Goal: Task Accomplishment & Management: Use online tool/utility

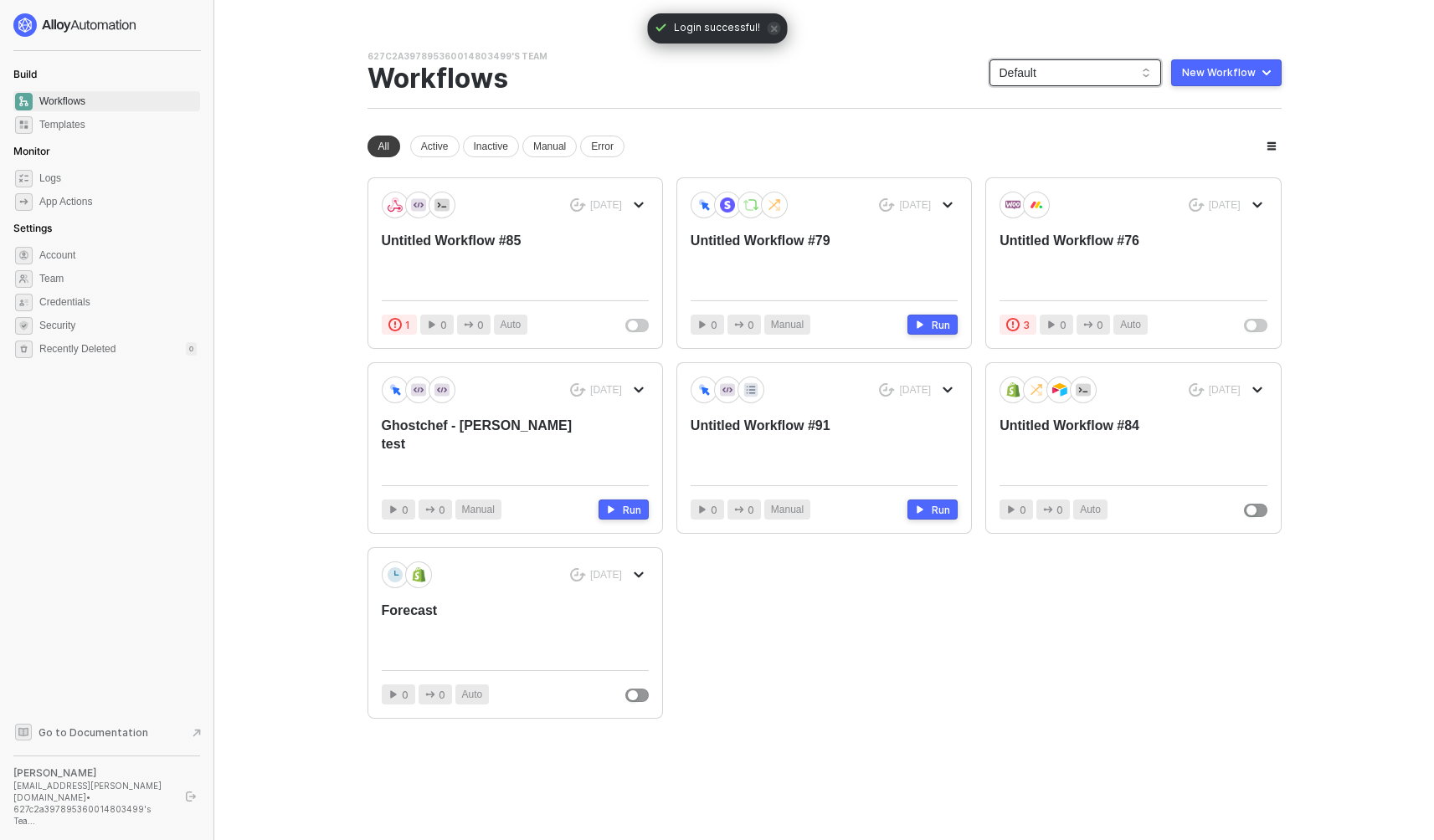
click at [1085, 63] on span "Default" at bounding box center [1075, 73] width 152 height 25
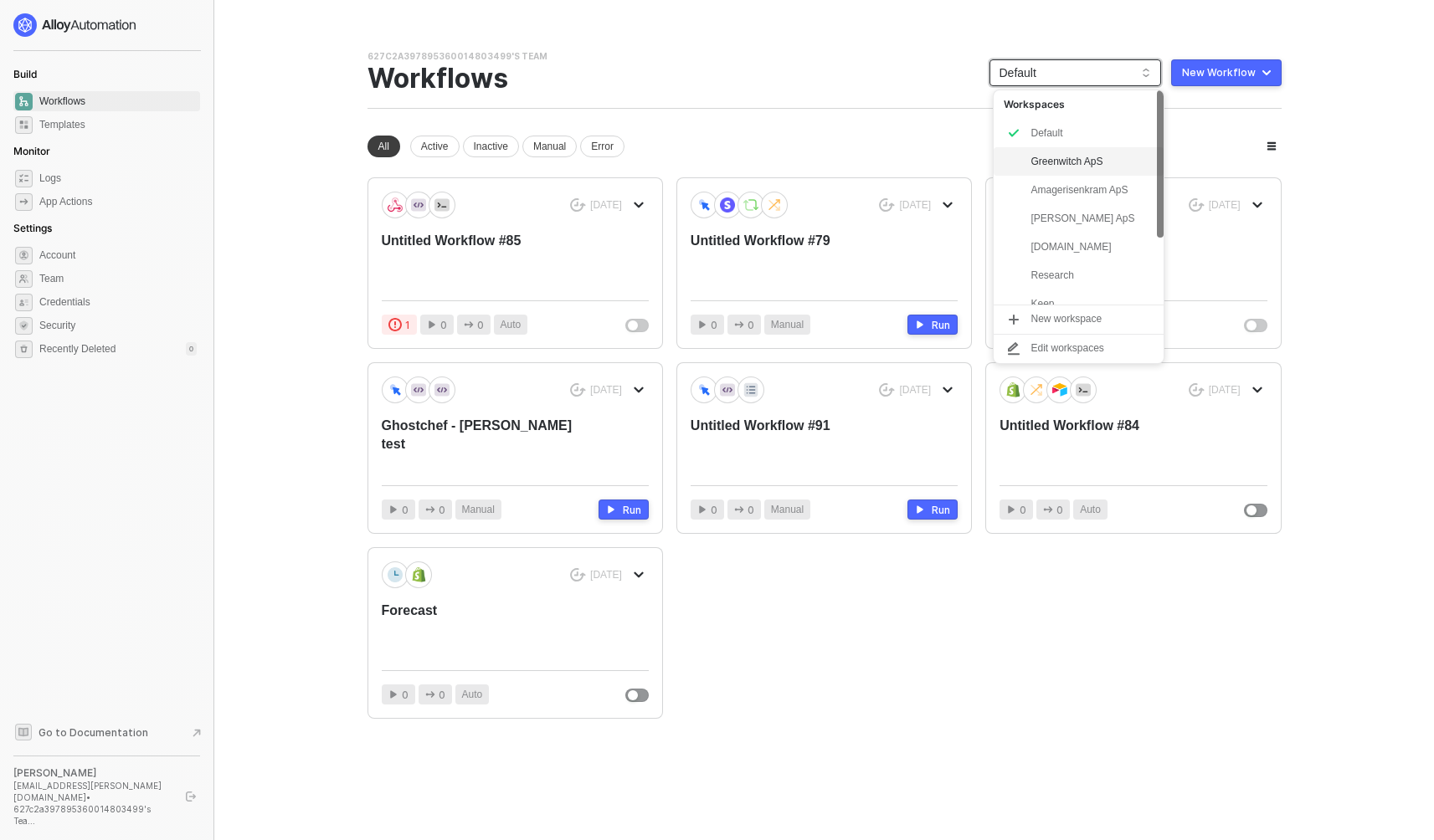
click at [1081, 164] on div "Greenwitch ApS" at bounding box center [1091, 162] width 123 height 20
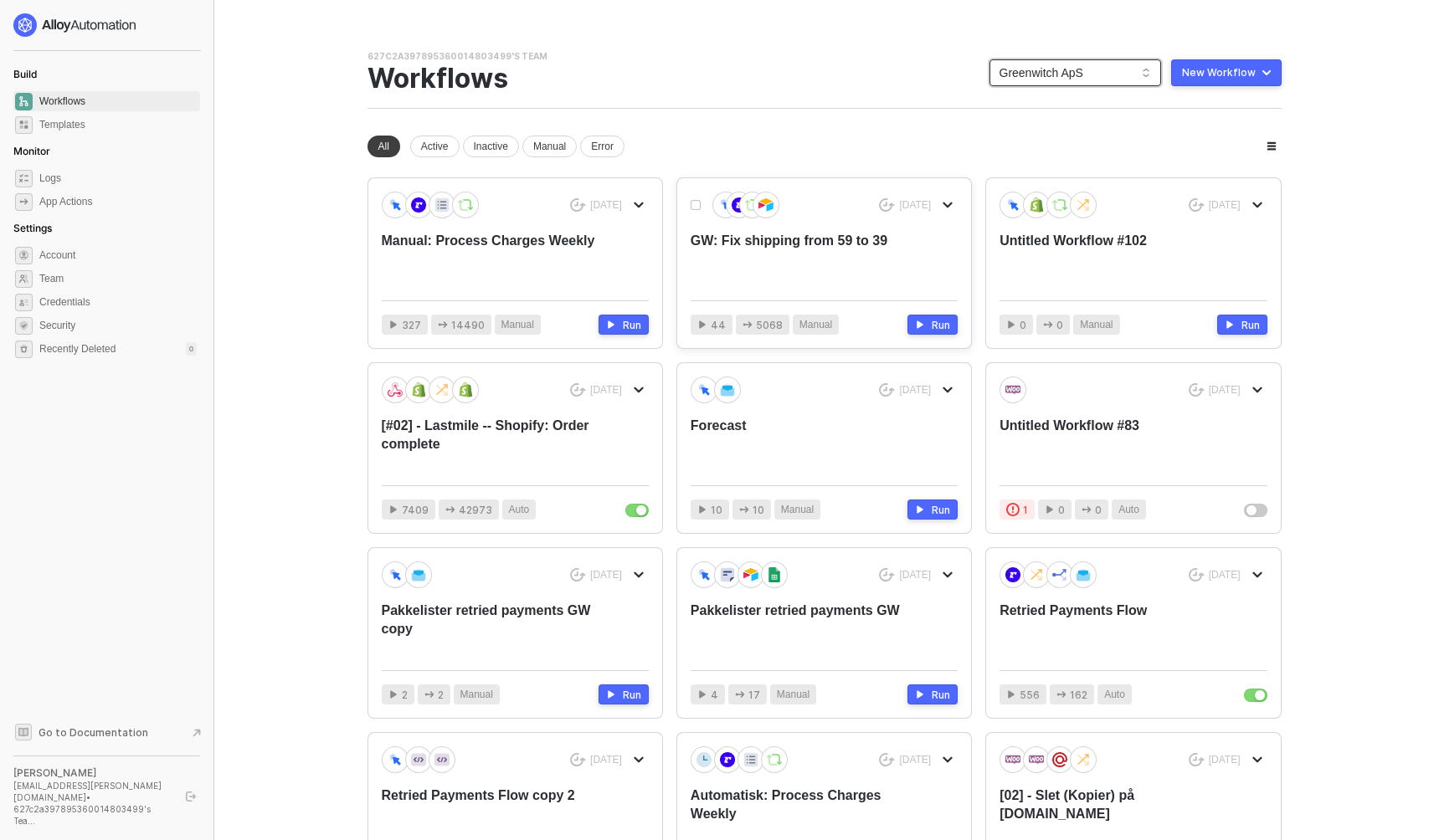
click at [757, 243] on div "GW: Fix shipping from 59 to 39" at bounding box center [797, 259] width 214 height 55
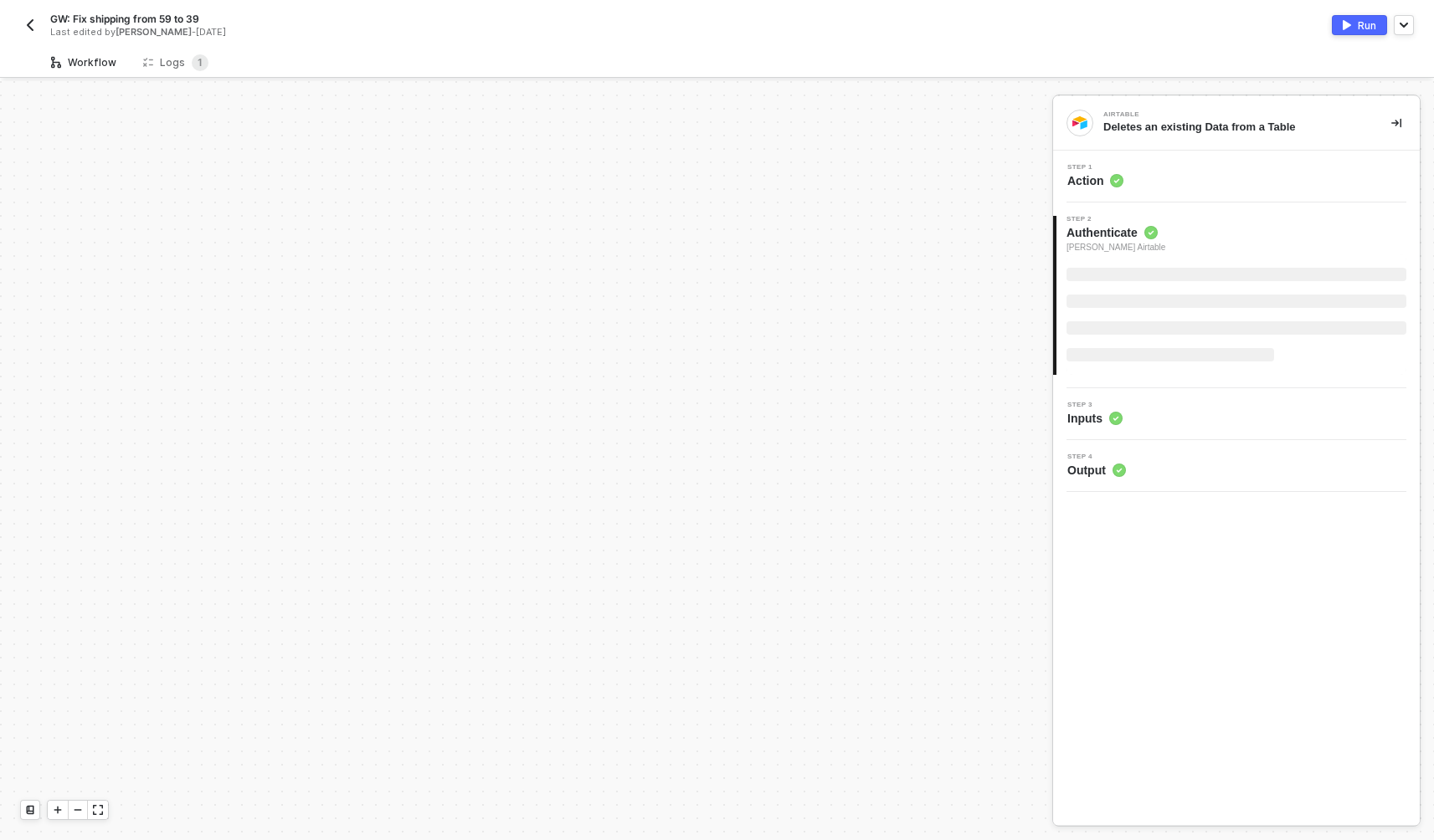
scroll to position [524, 0]
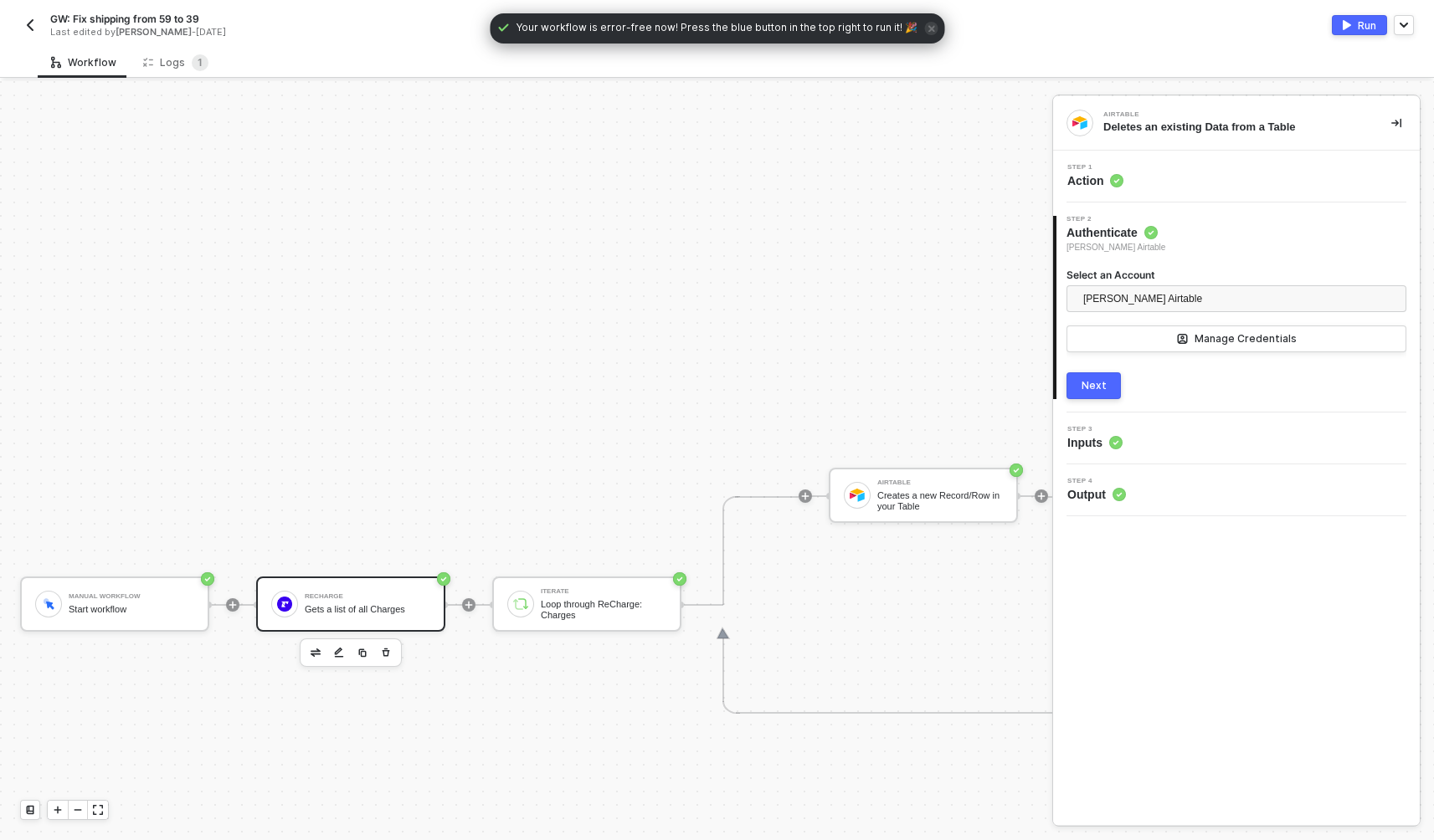
click at [377, 597] on div "ReCharge" at bounding box center [367, 596] width 125 height 6
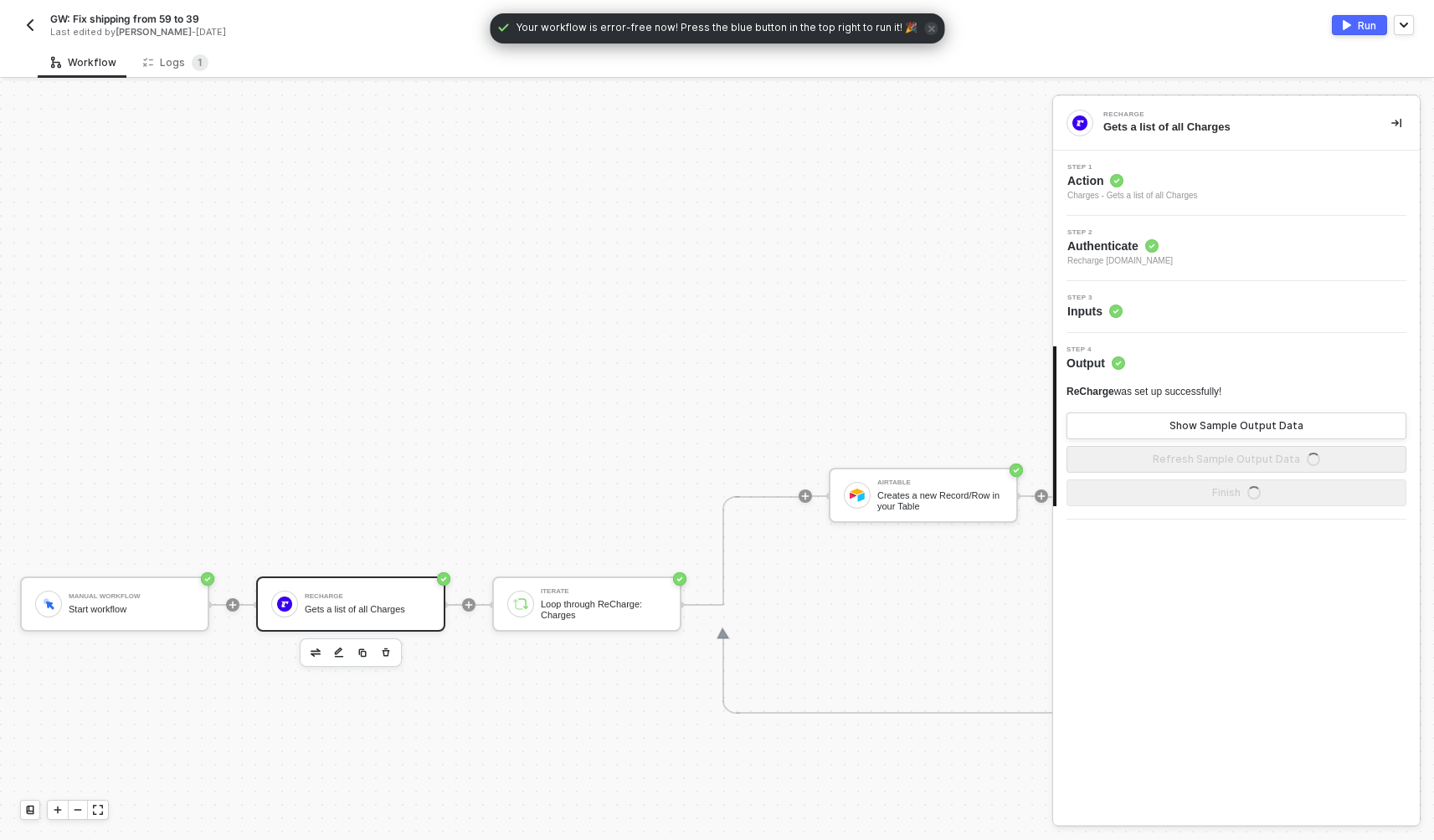
click at [1149, 304] on div "Step 3 Inputs" at bounding box center [1238, 307] width 363 height 25
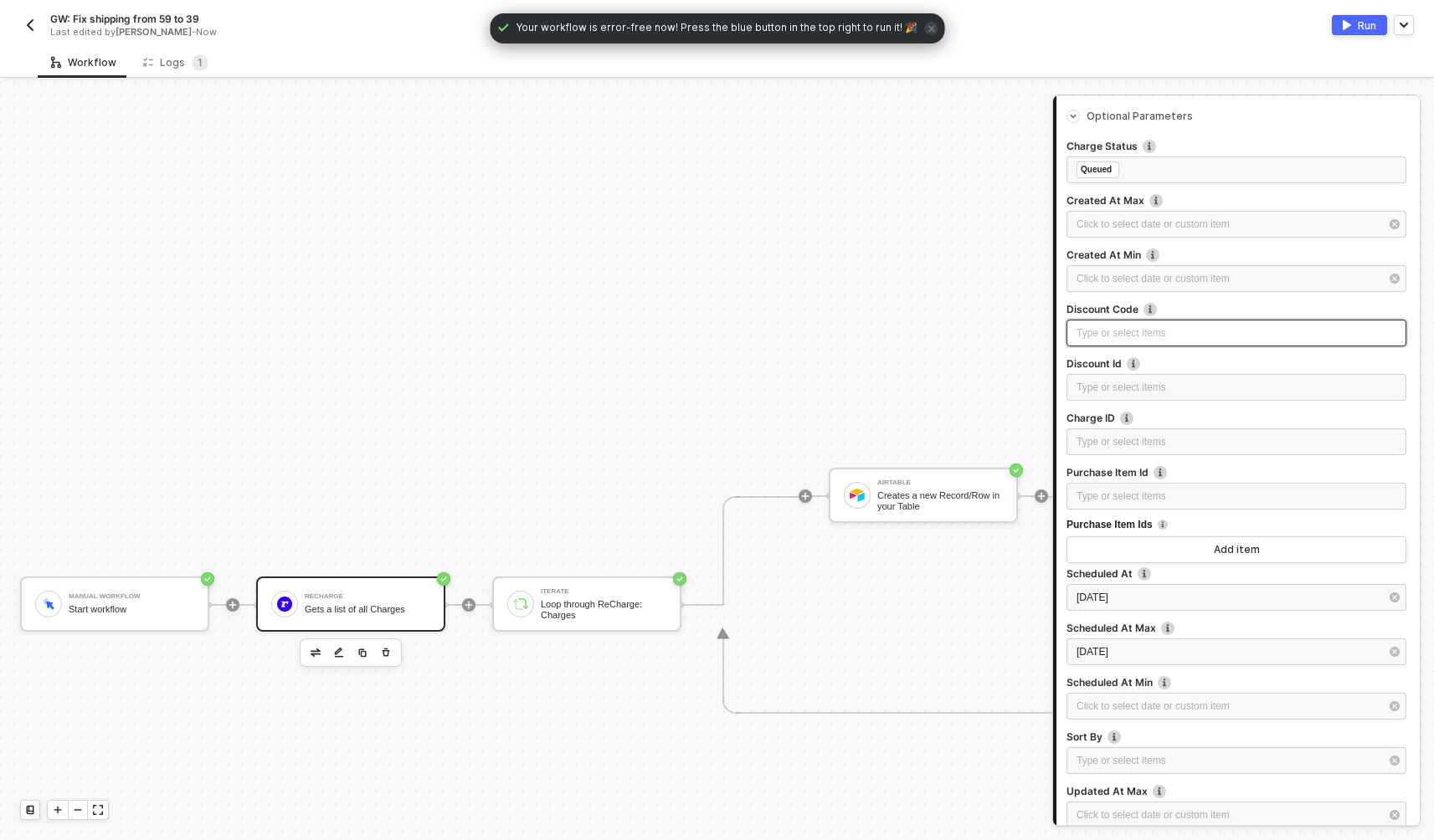
scroll to position [237, 0]
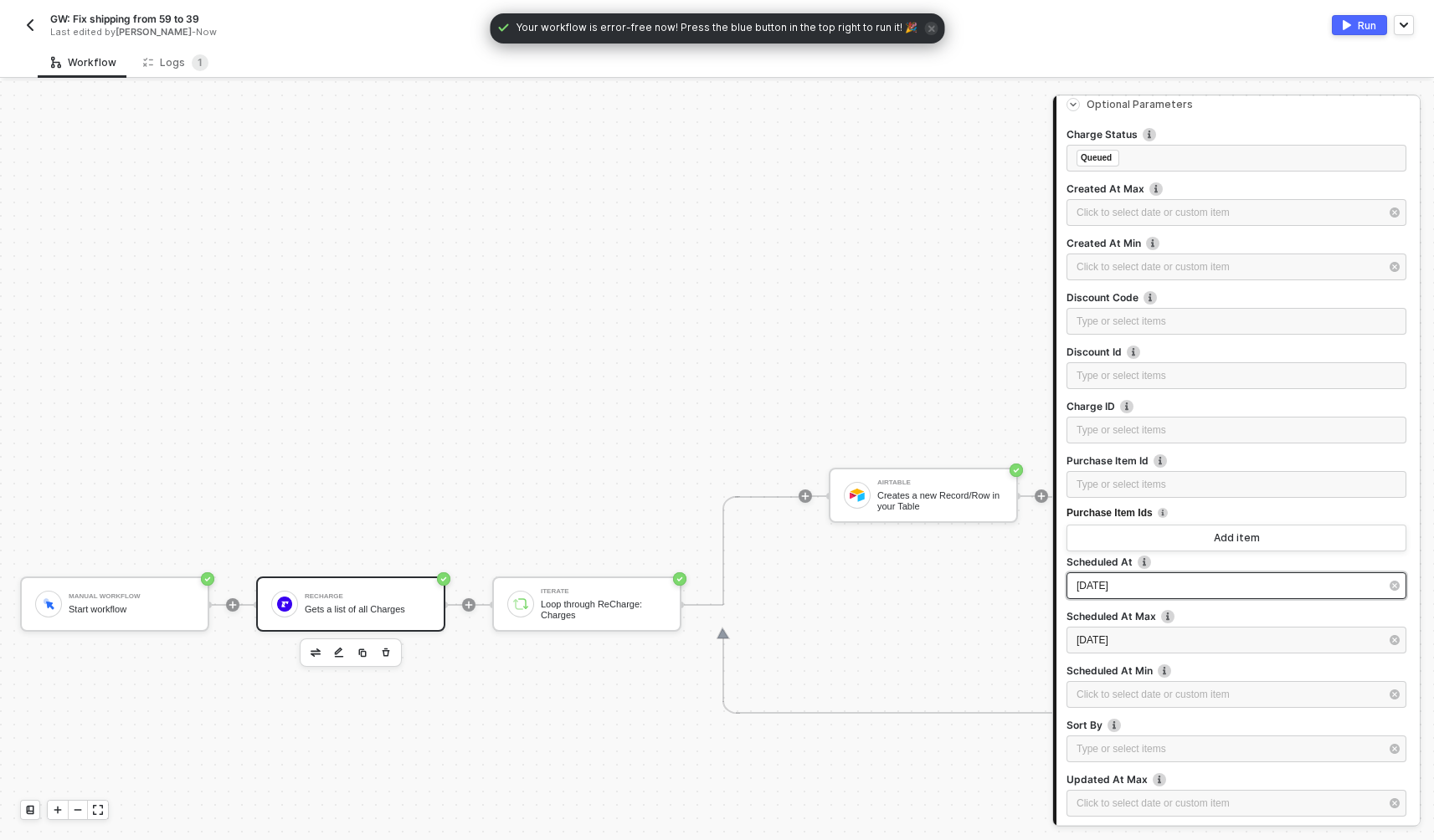
click at [1138, 579] on div "2025-09-06" at bounding box center [1228, 585] width 303 height 15
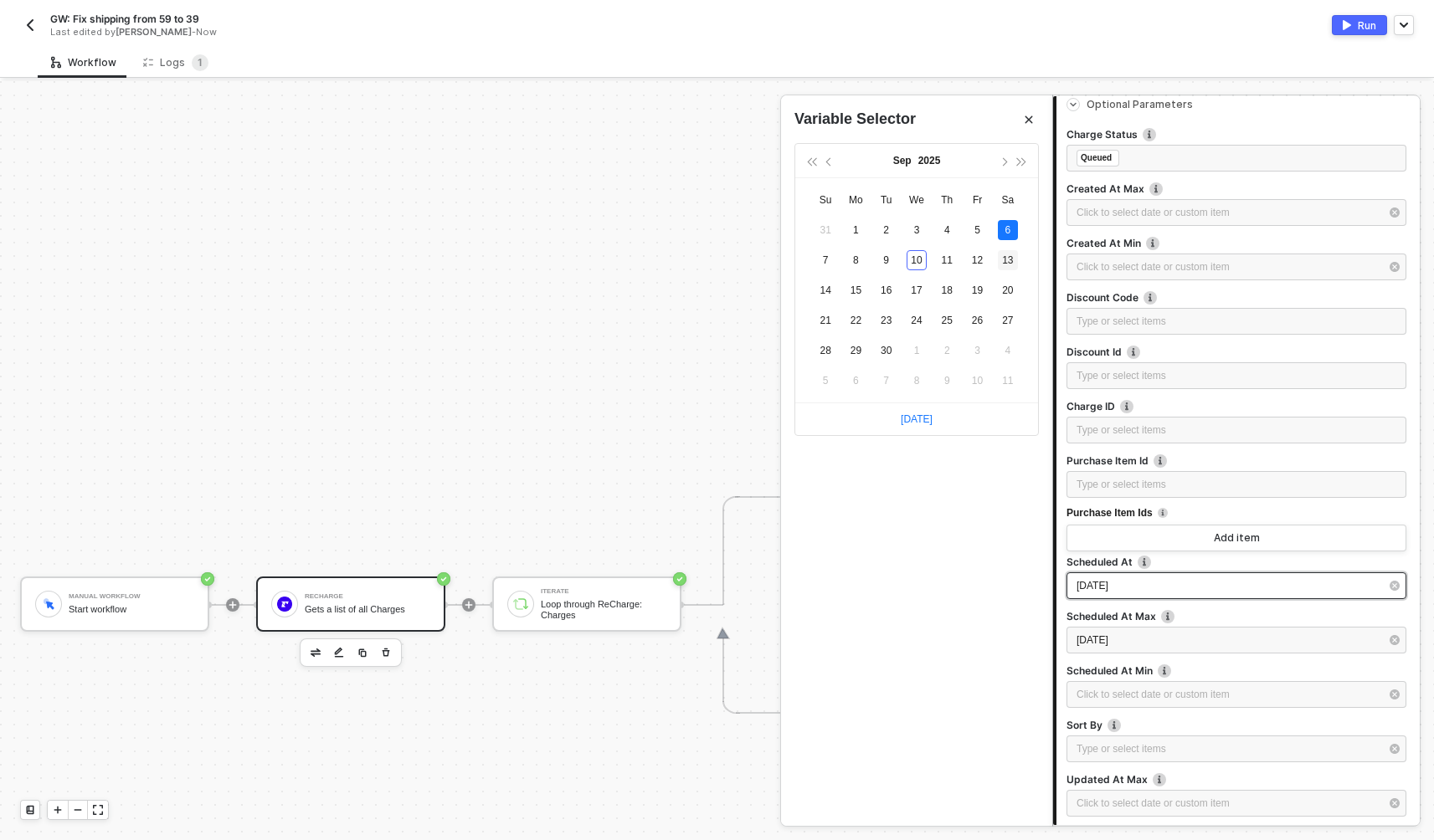
click at [1008, 260] on div "13" at bounding box center [1008, 260] width 20 height 20
type input "[DATE]"
click at [1149, 638] on div "2025-09-08" at bounding box center [1228, 640] width 303 height 15
click at [856, 292] on div "15" at bounding box center [856, 290] width 20 height 20
type input "[DATE]"
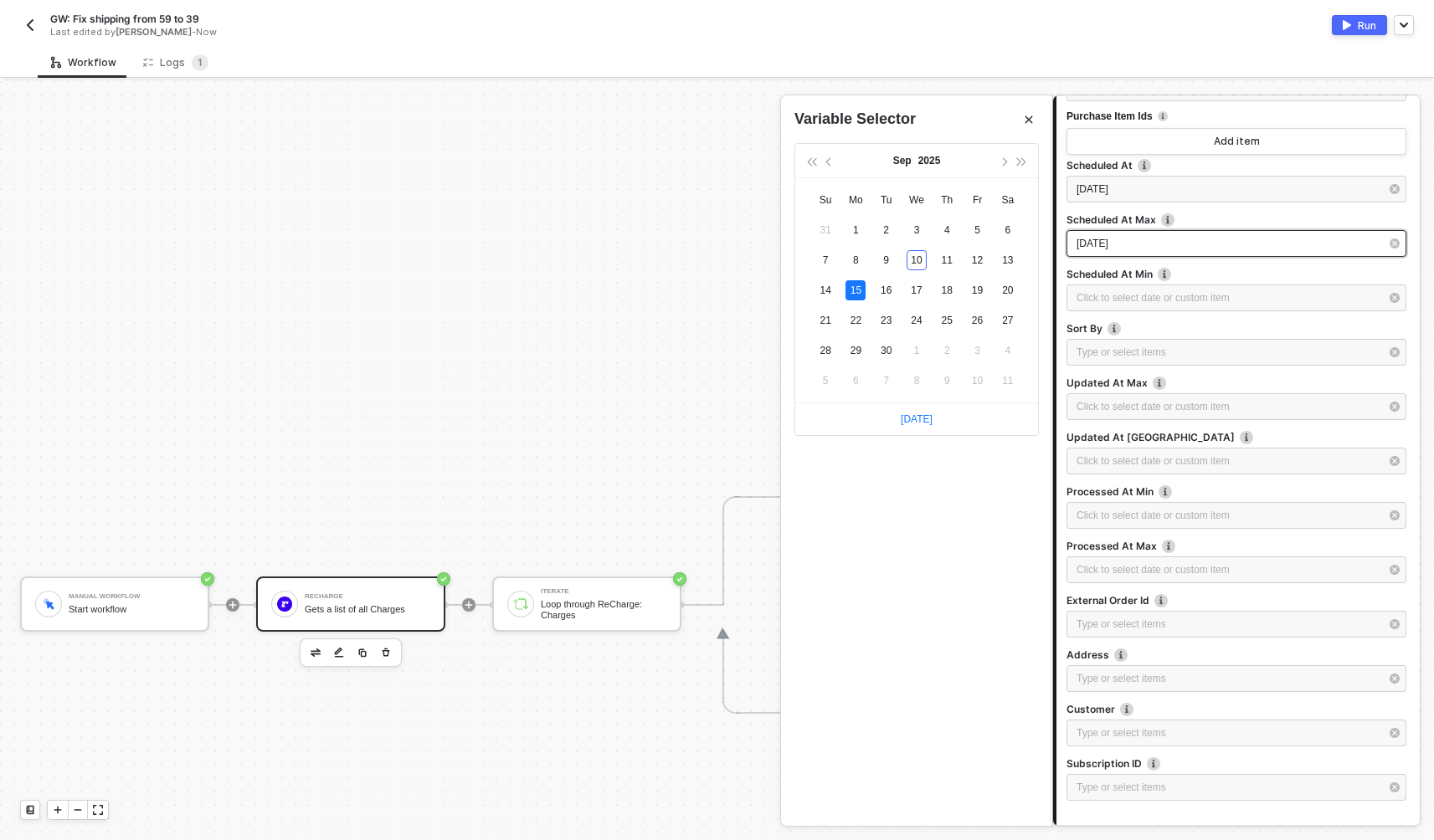
scroll to position [751, 0]
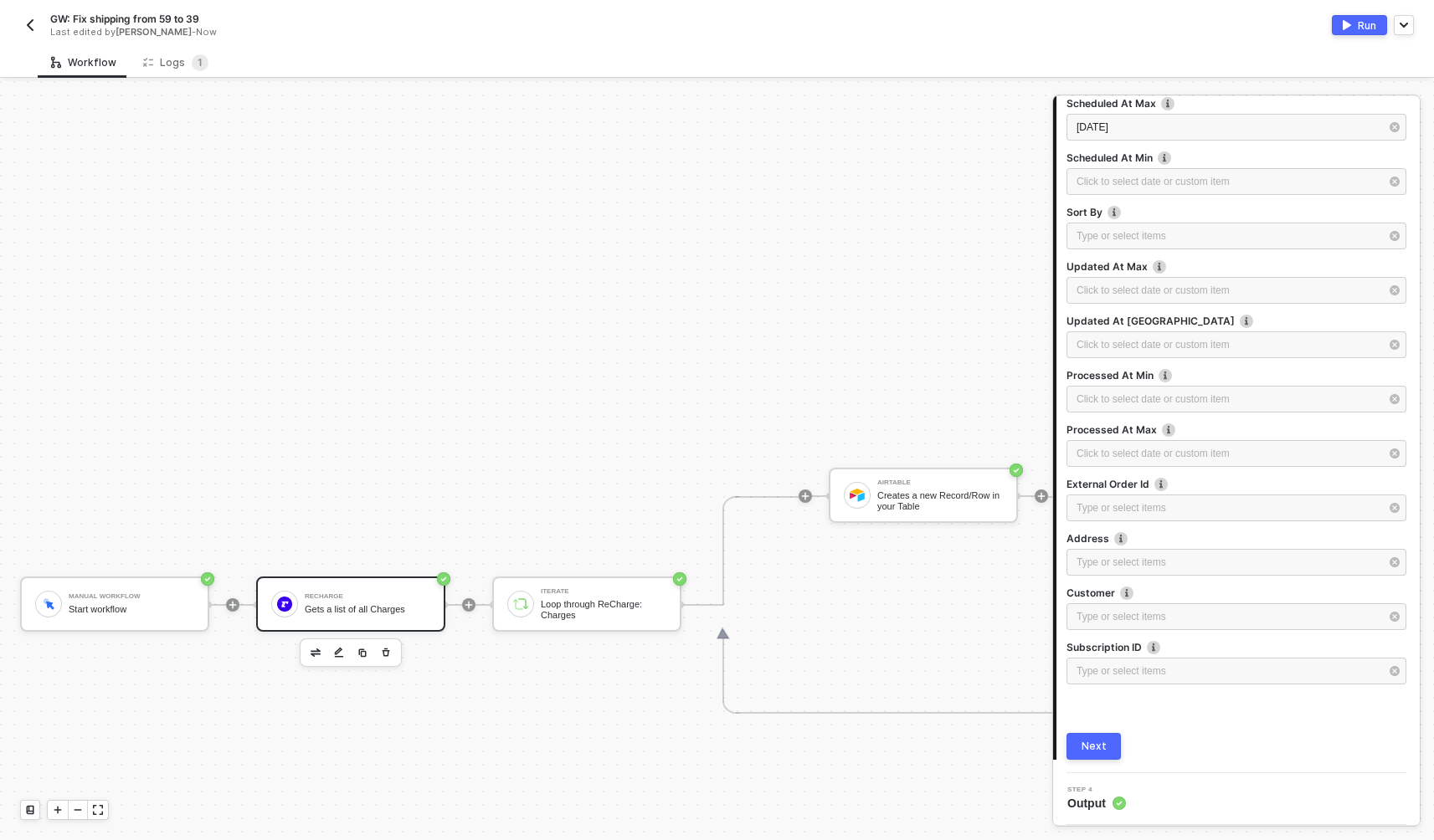
click at [1099, 750] on div "Next" at bounding box center [1094, 746] width 25 height 14
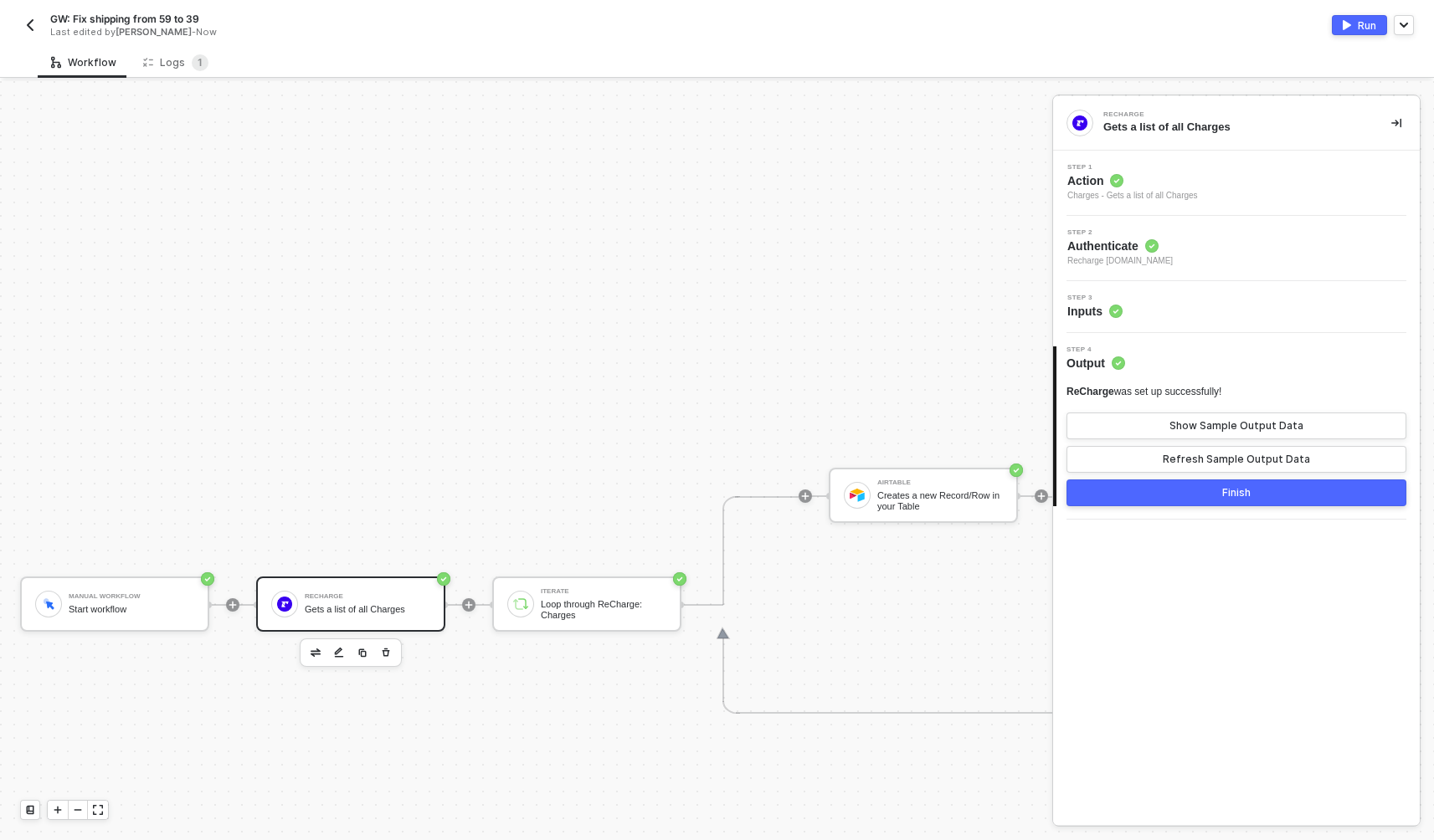
click at [1195, 486] on button "Finish" at bounding box center [1237, 493] width 340 height 26
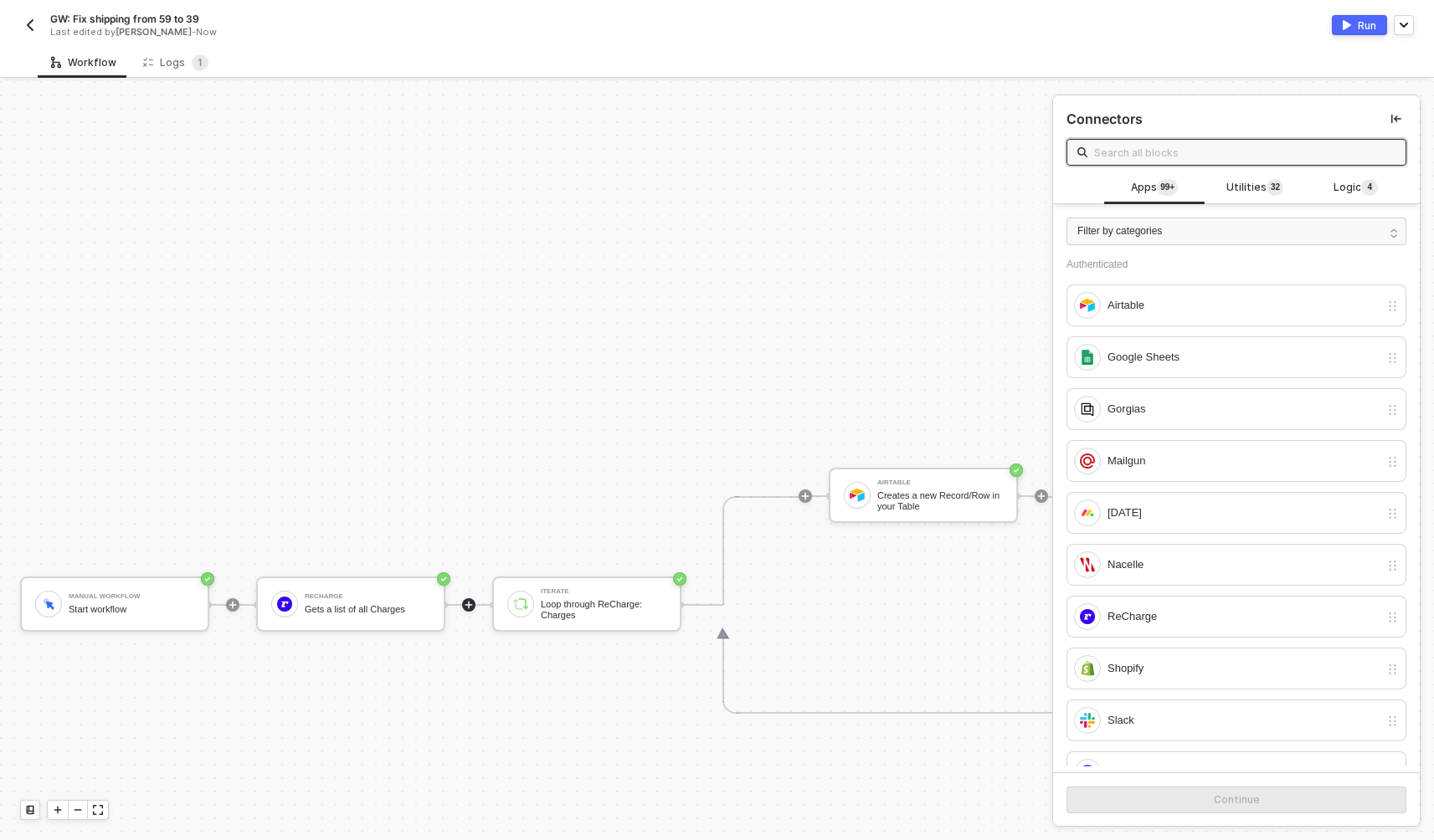
click at [1351, 25] on button "Run" at bounding box center [1359, 25] width 55 height 20
click at [25, 23] on img "button" at bounding box center [30, 25] width 14 height 14
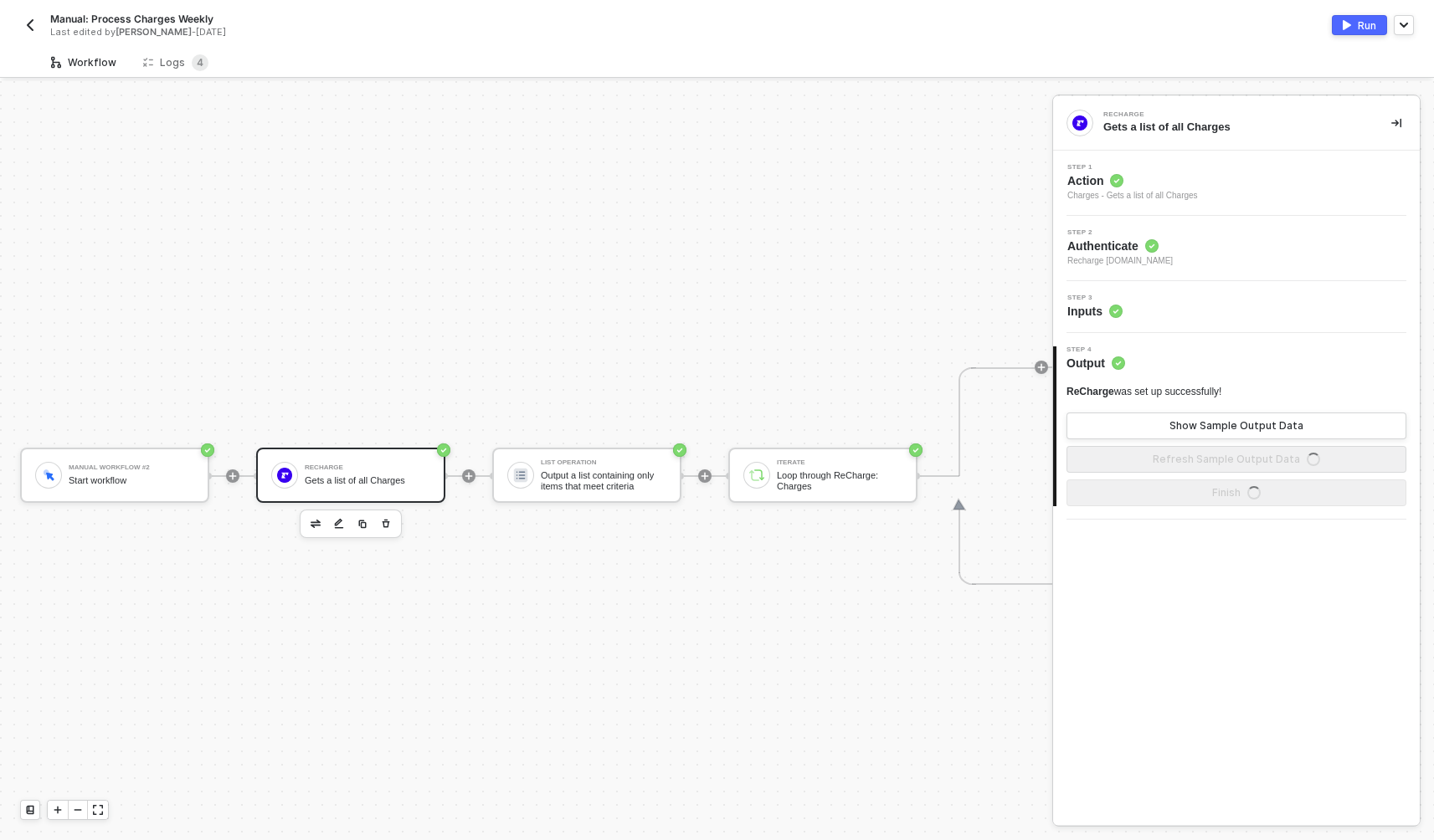
scroll to position [31, 0]
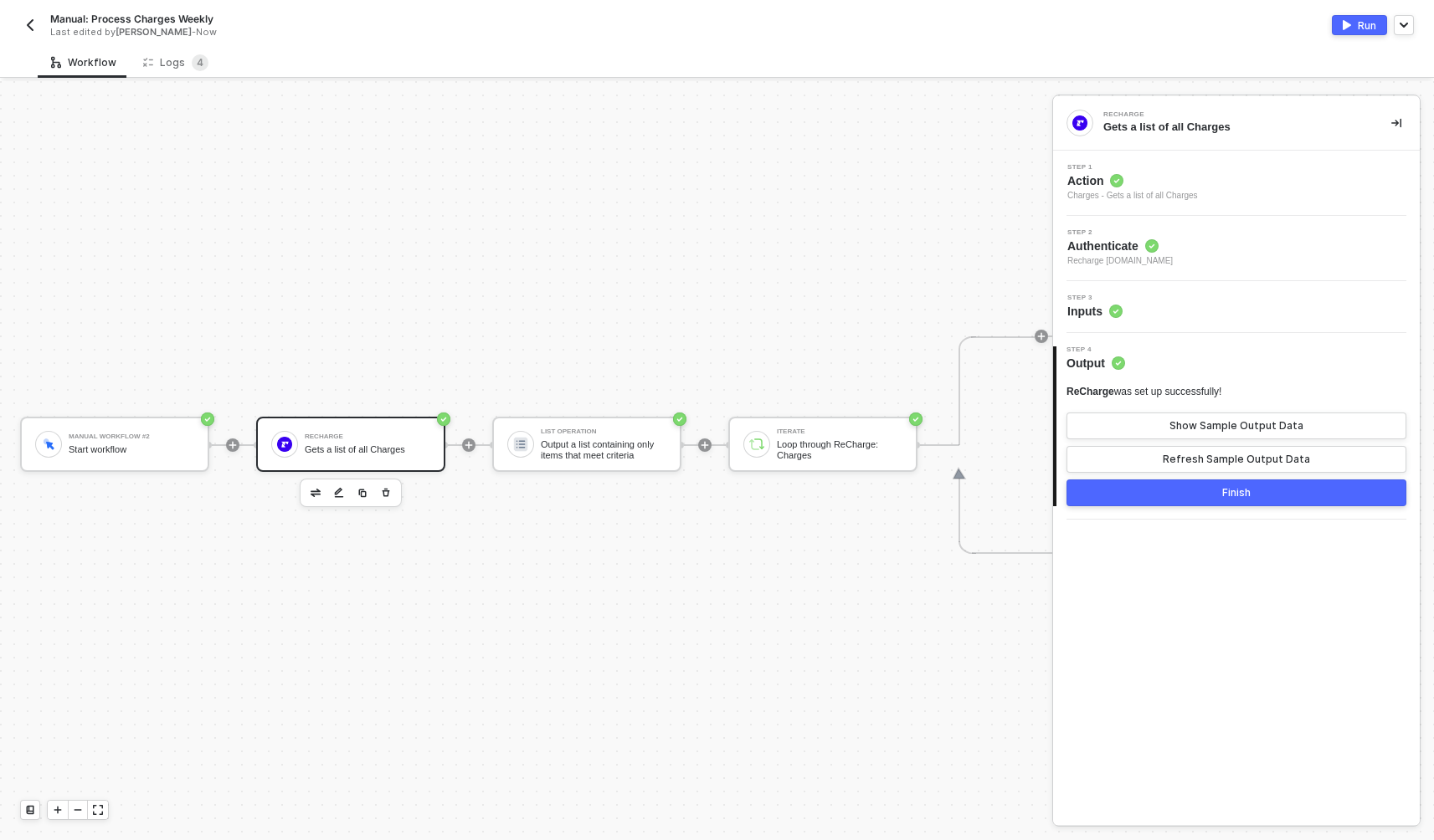
click at [1208, 316] on div "Step 3 Inputs" at bounding box center [1238, 307] width 363 height 25
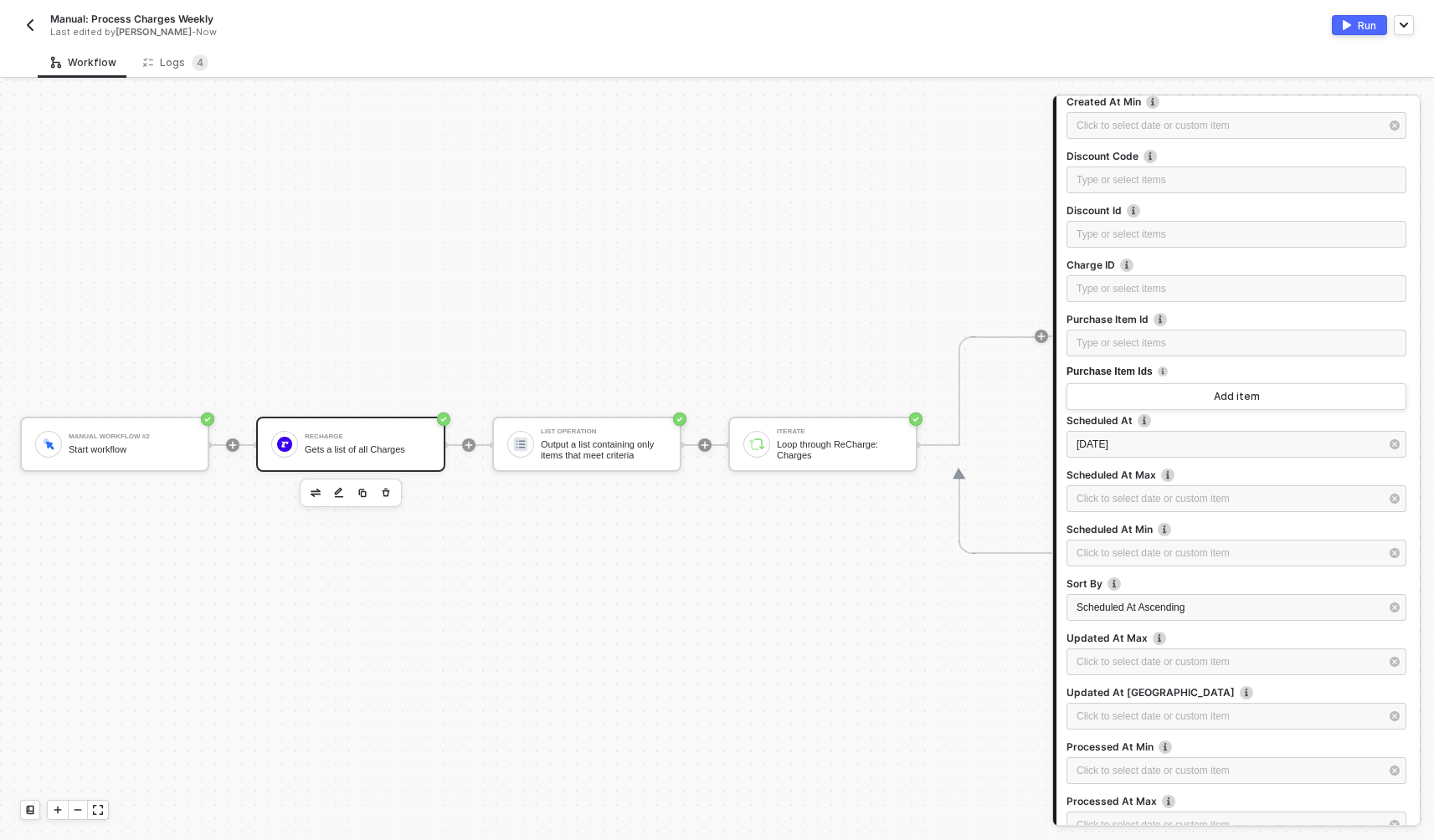
scroll to position [380, 0]
click at [1145, 442] on div "2025-09-08" at bounding box center [1228, 444] width 303 height 15
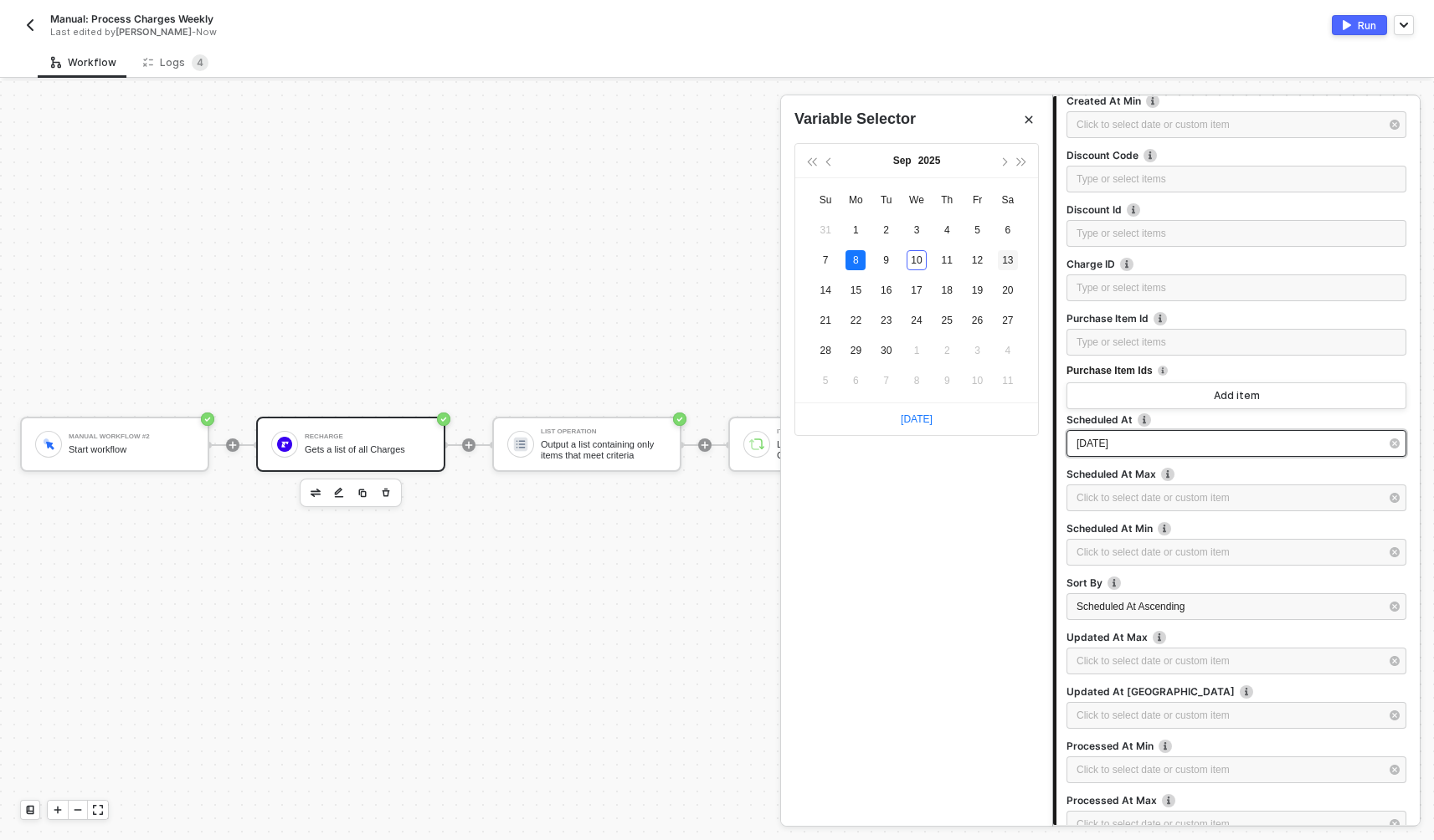
type input "2025-09-13"
click at [1008, 263] on div "13" at bounding box center [1008, 260] width 20 height 20
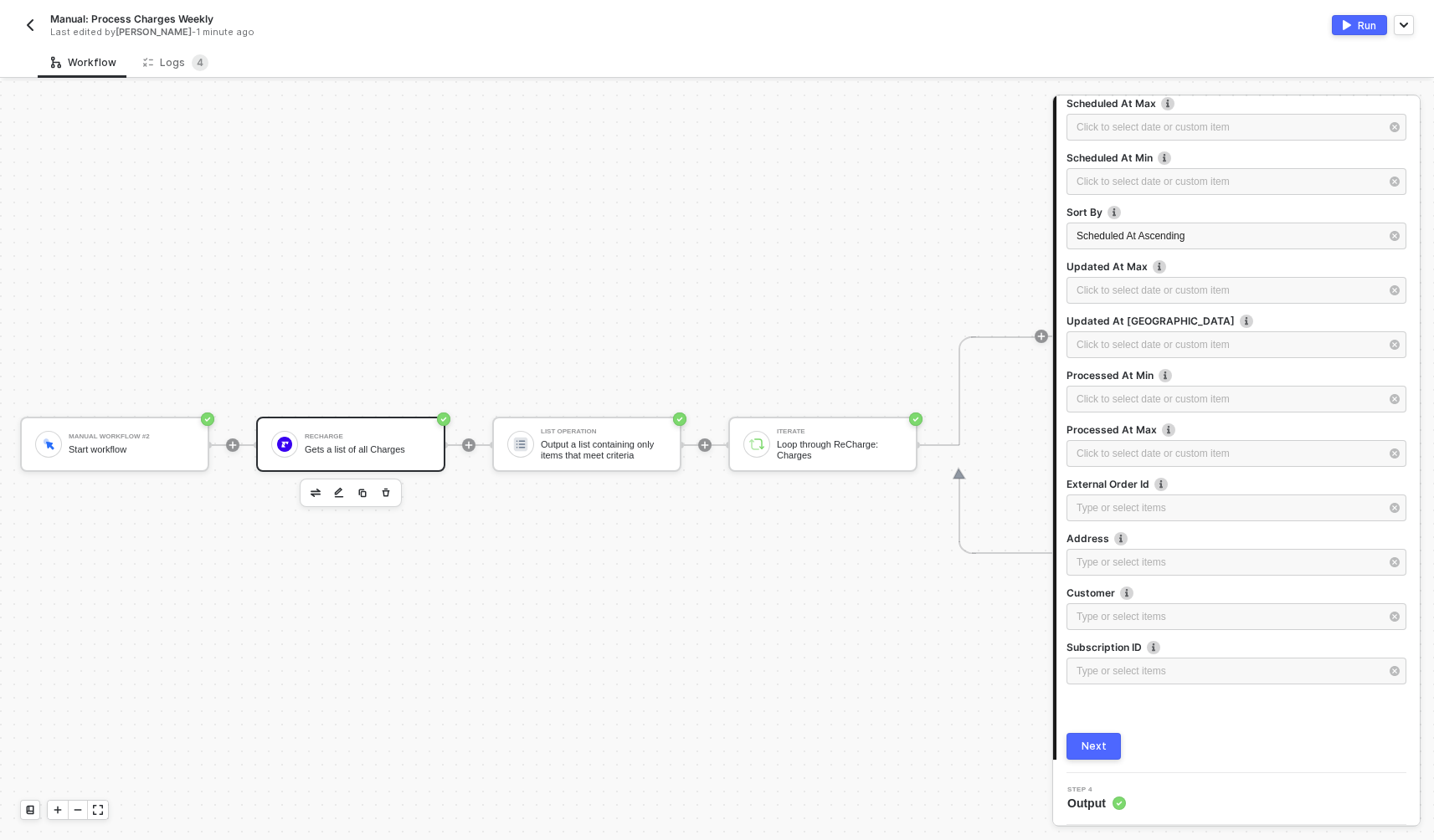
click at [1093, 736] on button "Next" at bounding box center [1094, 745] width 55 height 26
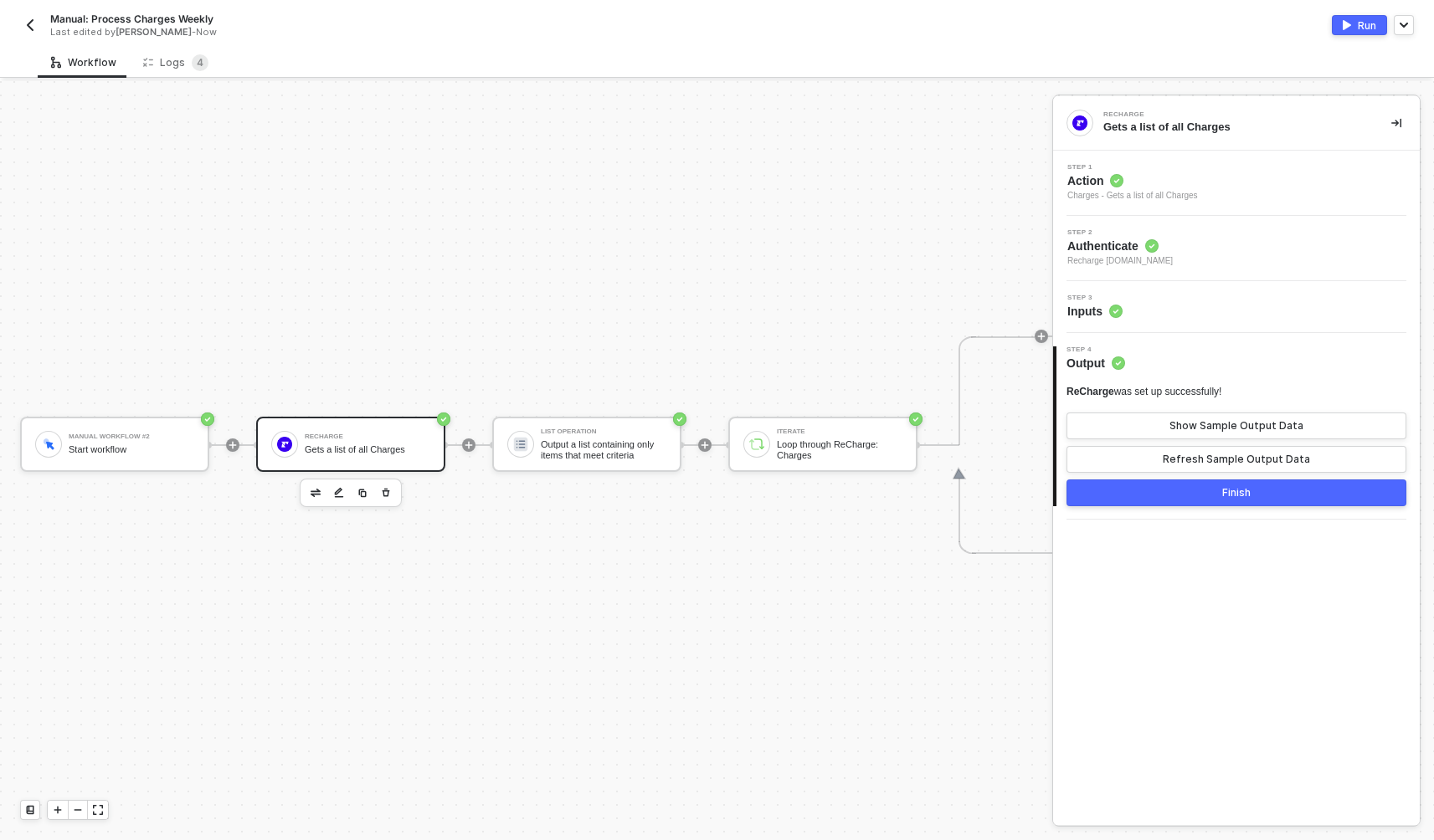
click at [1219, 493] on button "Finish" at bounding box center [1237, 493] width 340 height 26
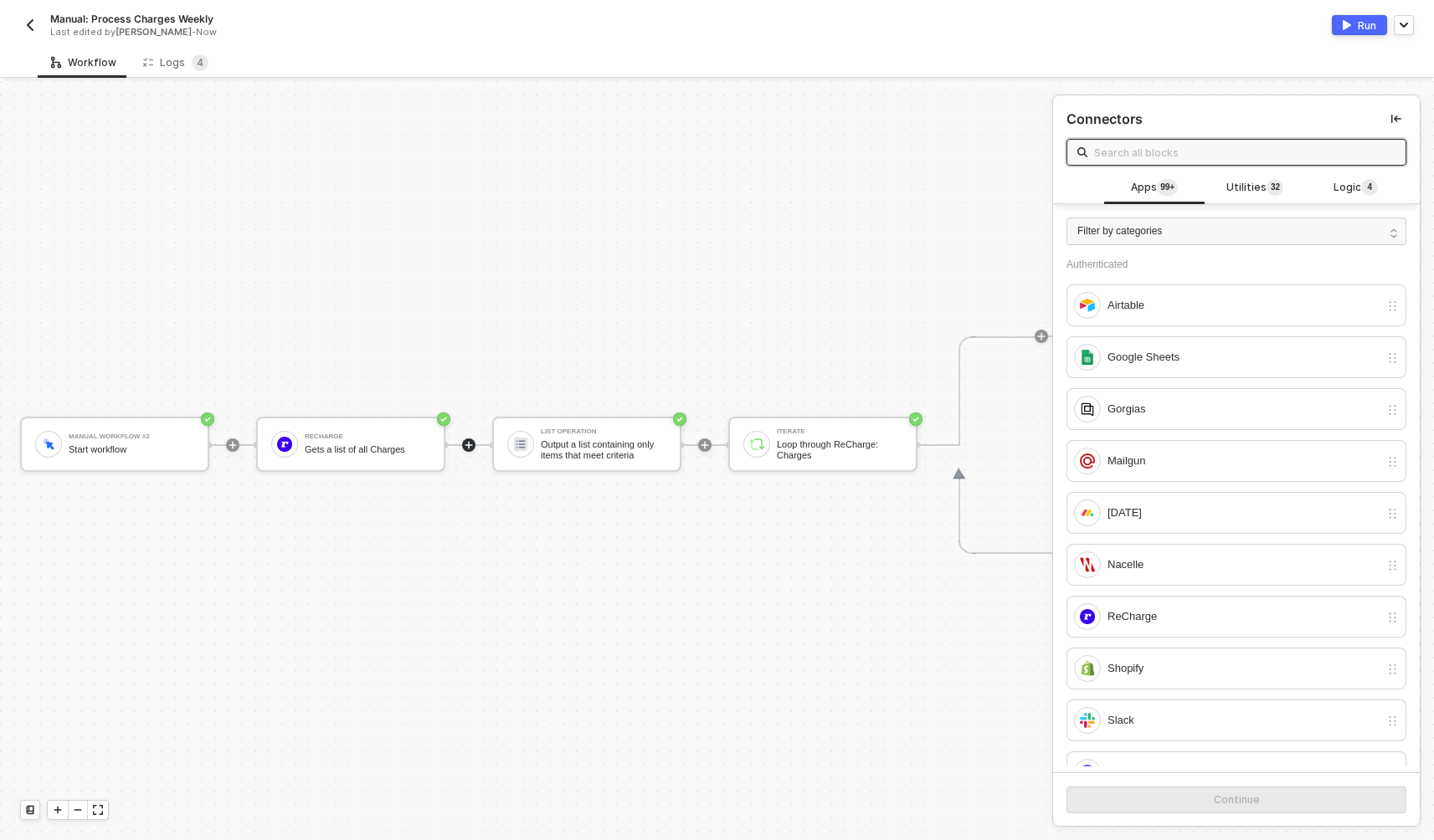
click at [1366, 25] on div "Run" at bounding box center [1367, 25] width 18 height 15
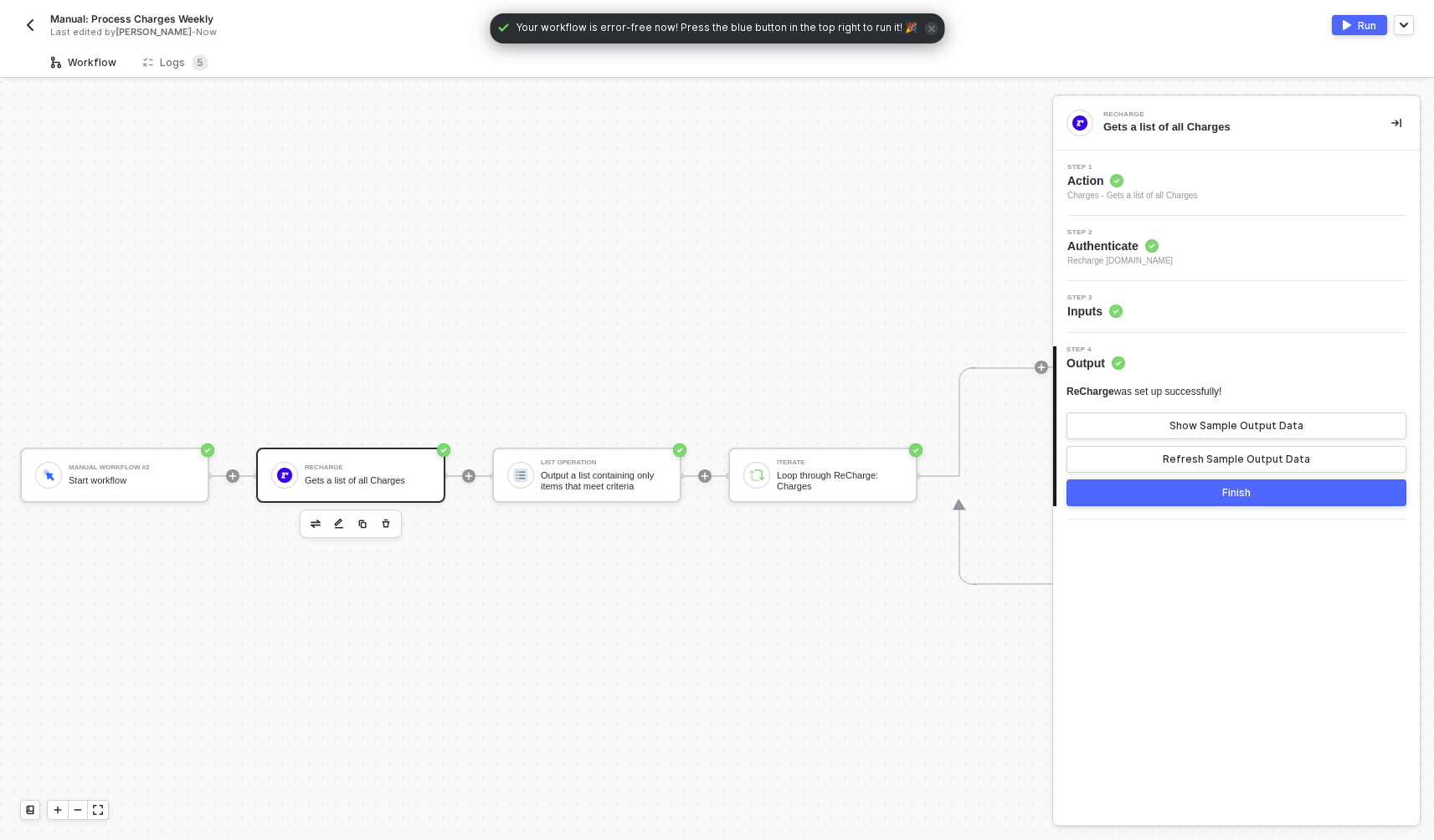
scroll to position [31, 0]
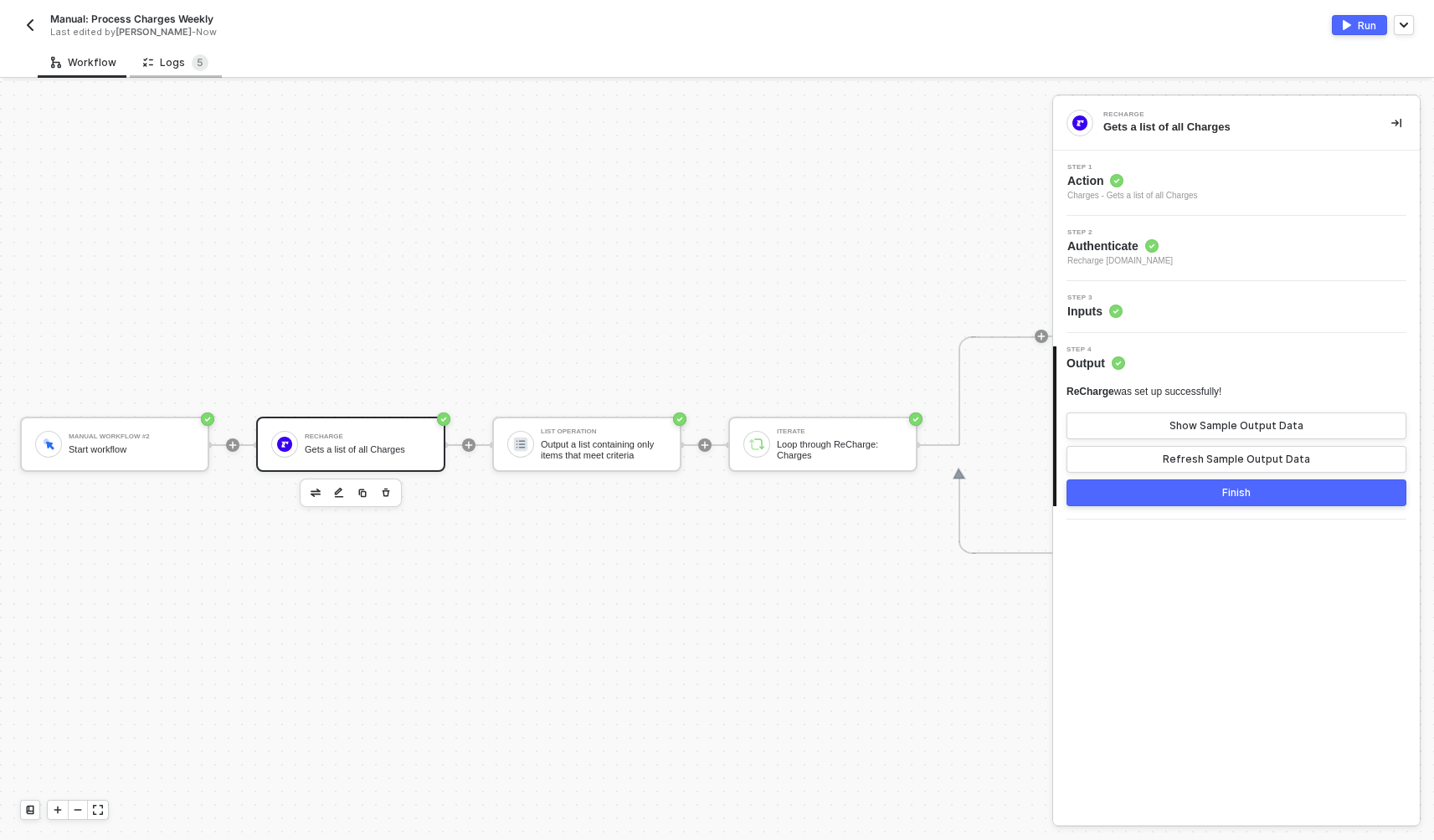
click at [166, 62] on div "Logs 5" at bounding box center [175, 63] width 65 height 16
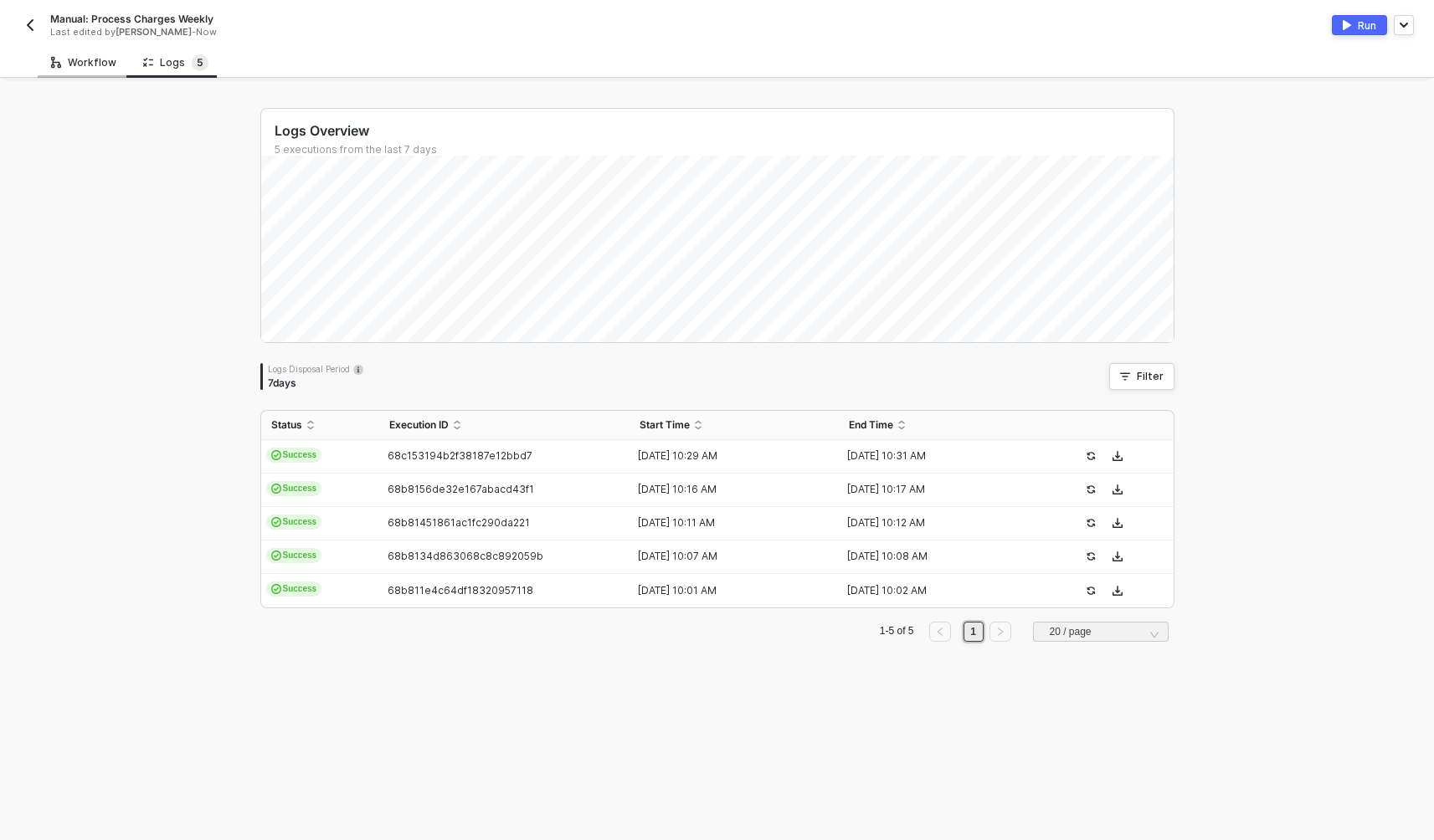
click at [82, 68] on div "Workflow" at bounding box center [84, 63] width 65 height 14
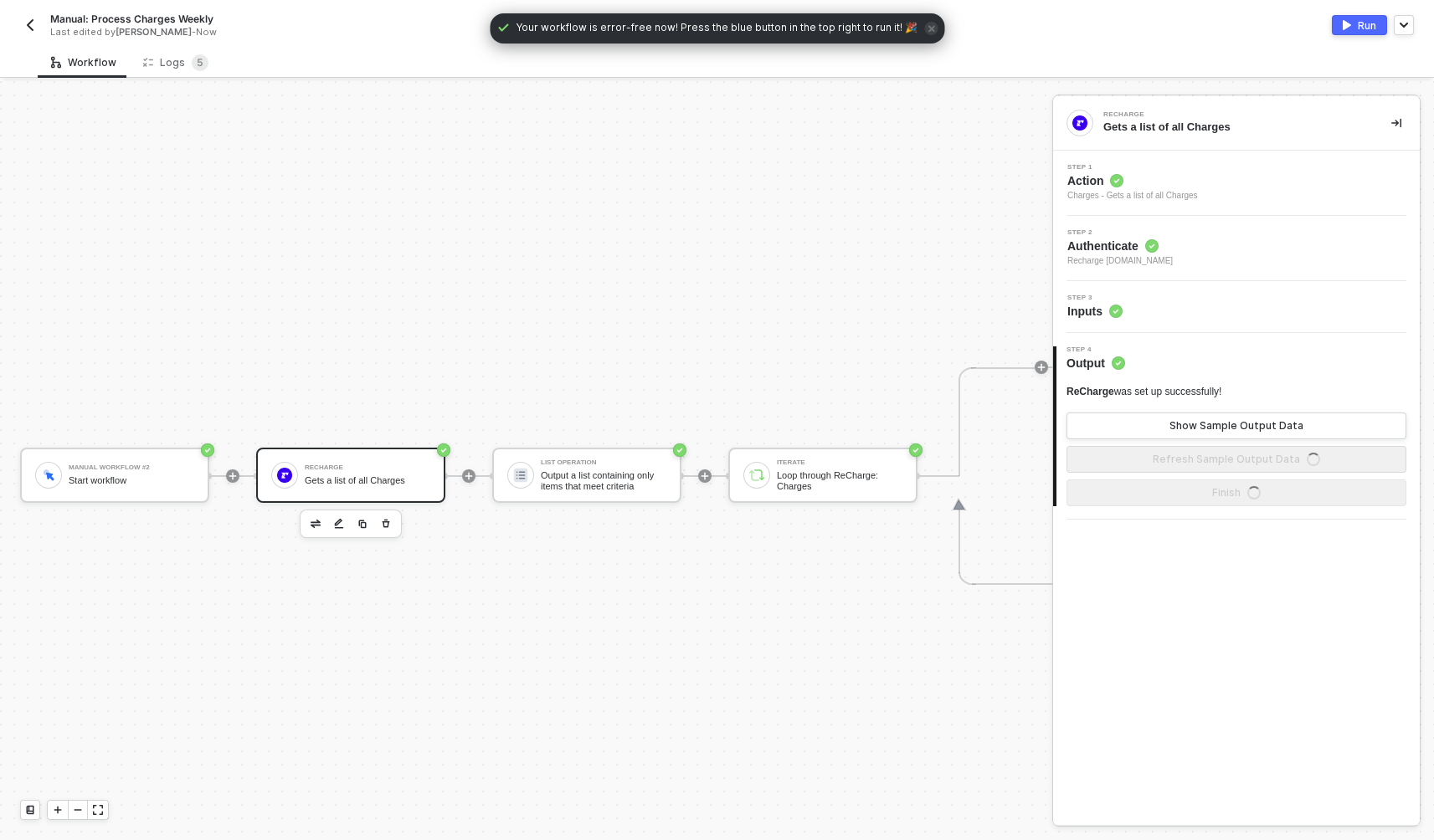
scroll to position [31, 0]
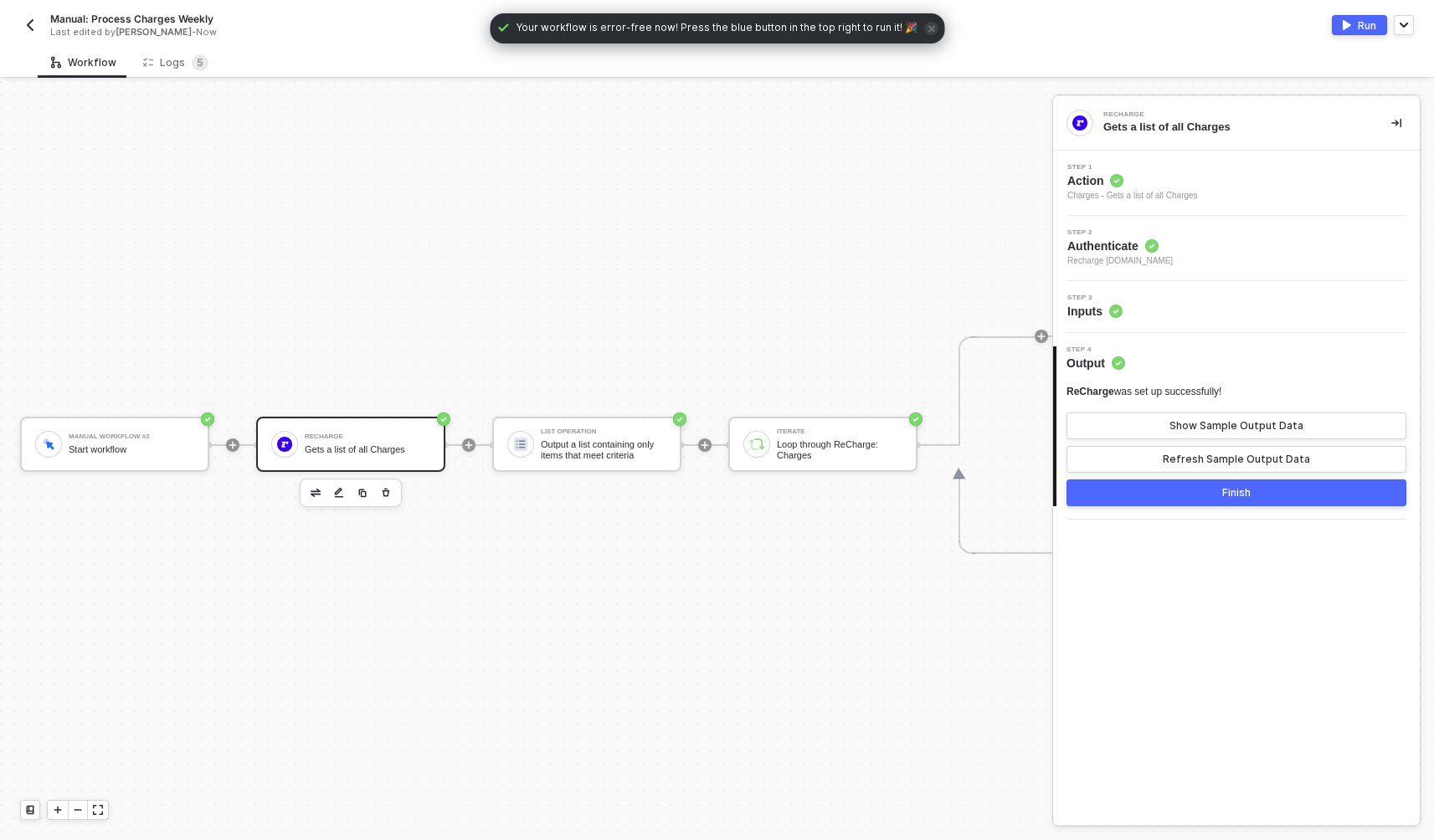
click at [1350, 26] on img "button" at bounding box center [1347, 25] width 8 height 10
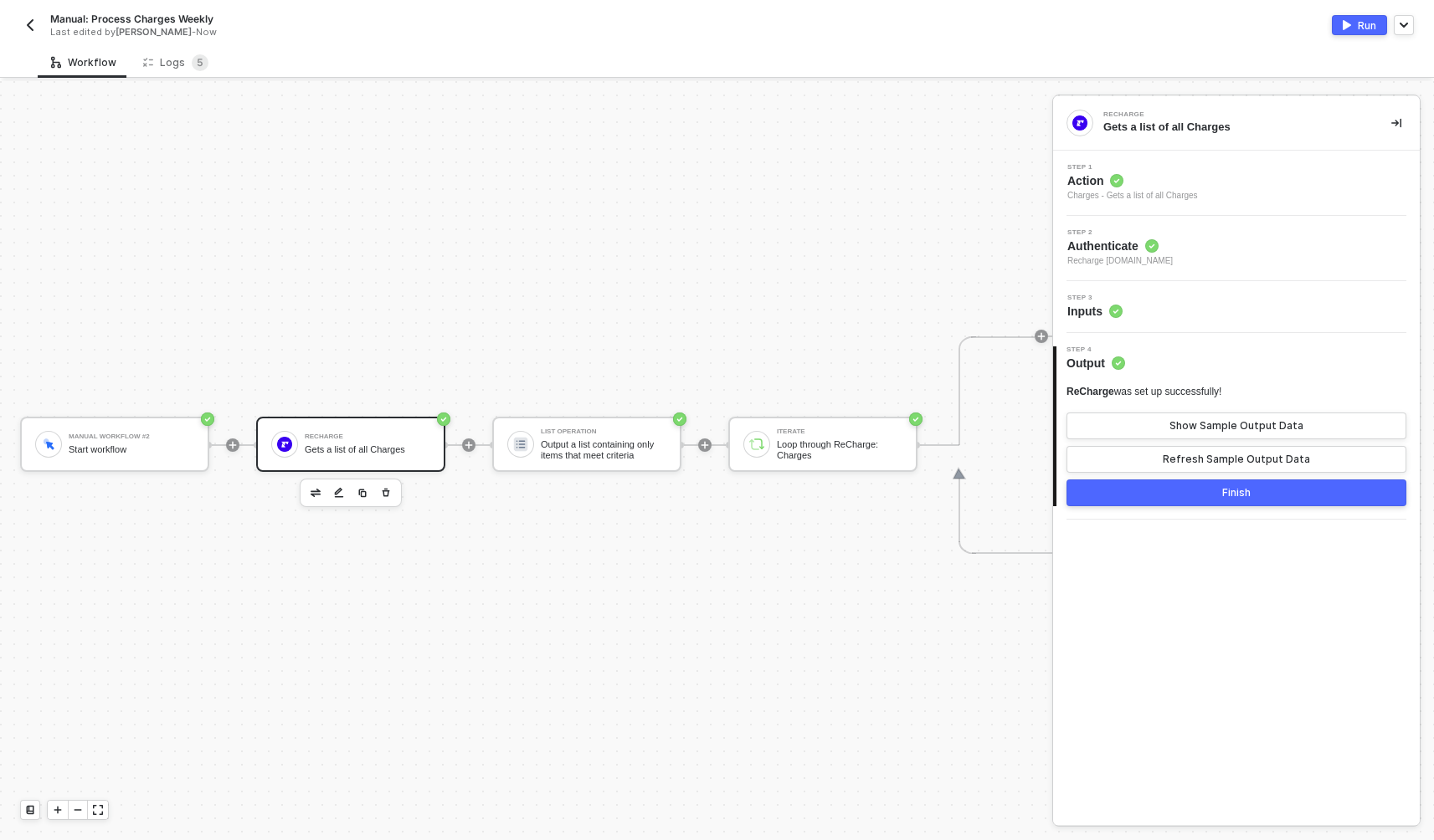
click at [1187, 314] on div "Step 3 Inputs" at bounding box center [1238, 307] width 363 height 25
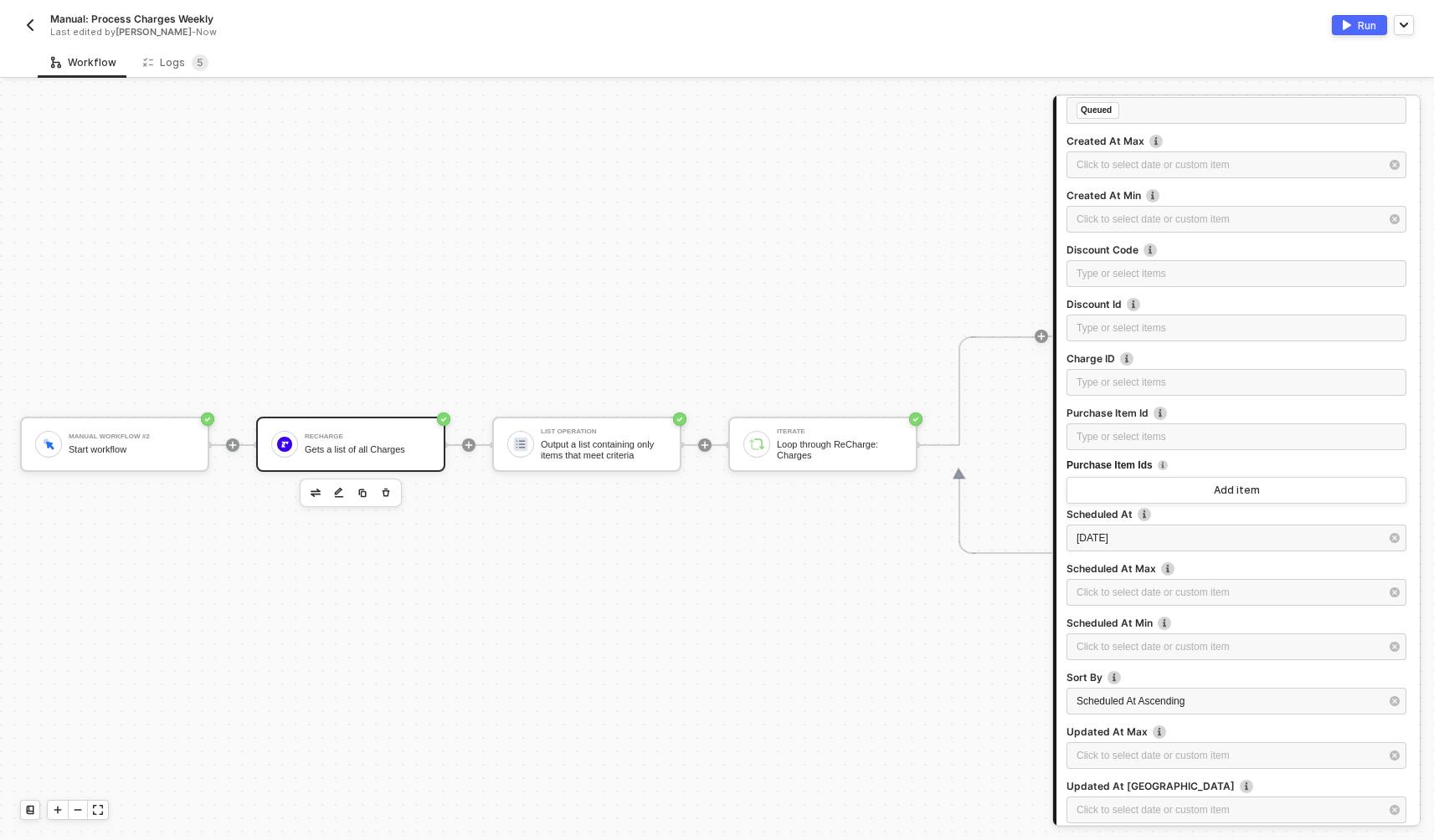
scroll to position [357, 0]
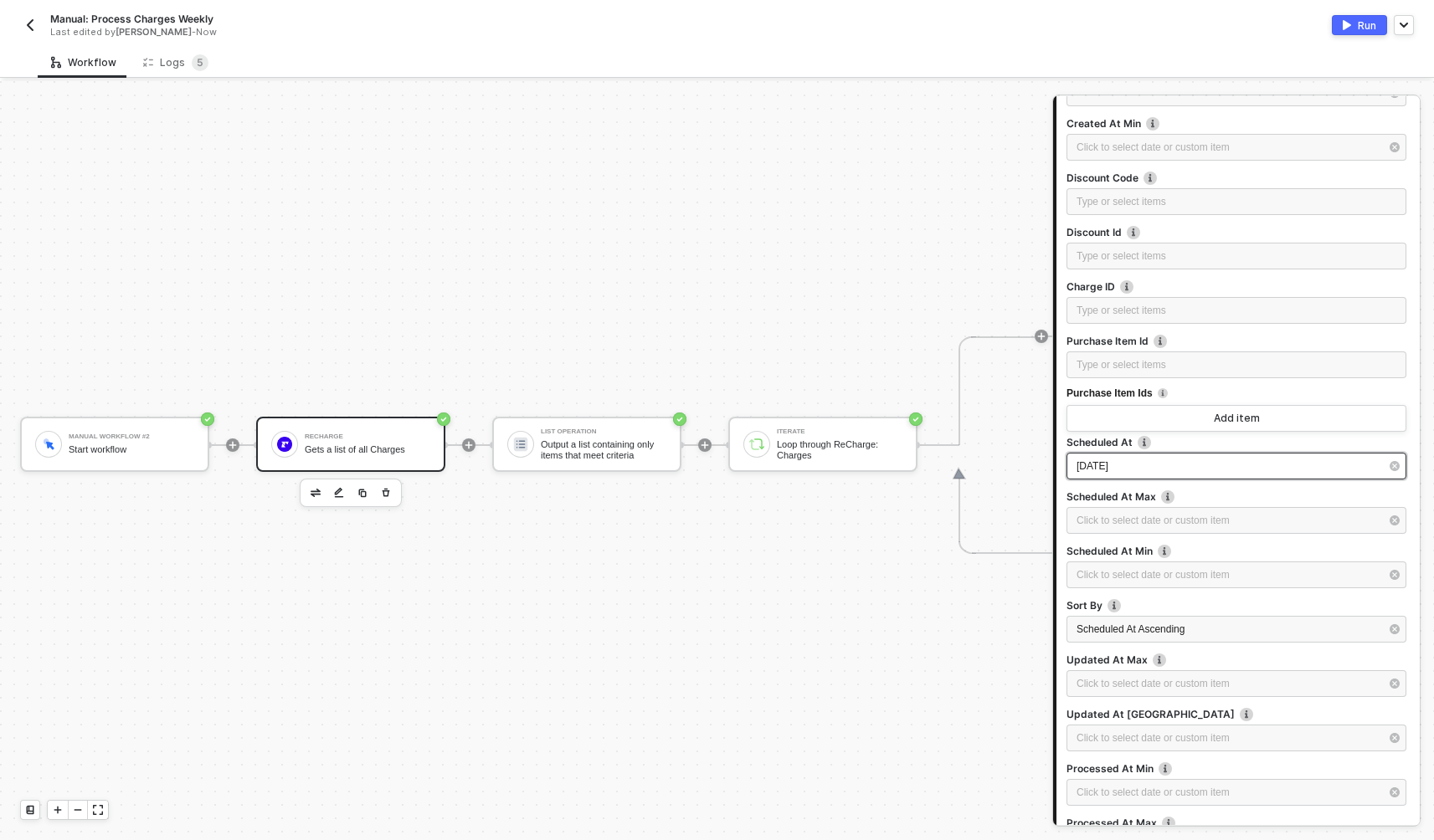
click at [1143, 475] on div "[DATE]" at bounding box center [1237, 465] width 340 height 26
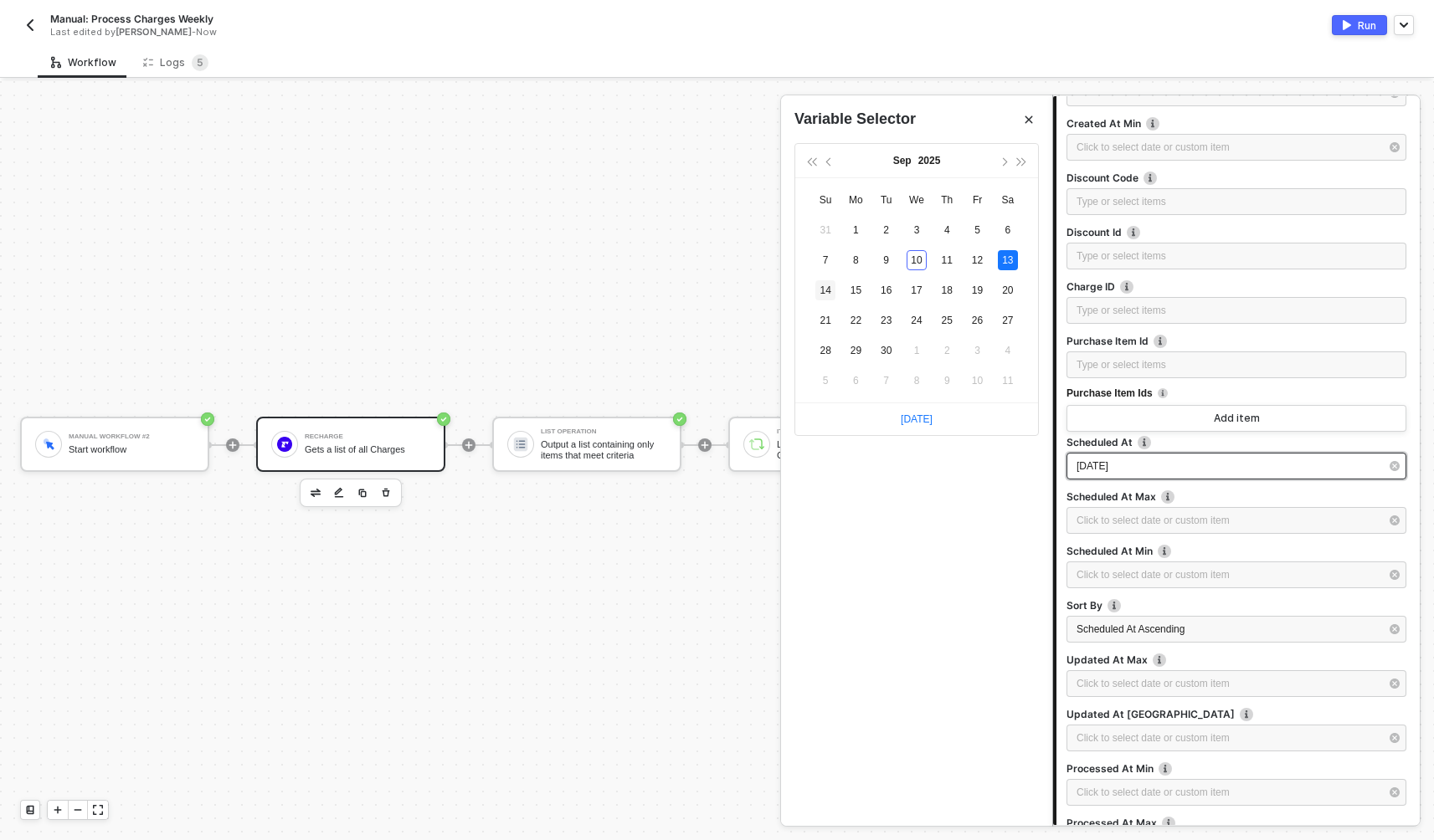
click at [830, 285] on div "14" at bounding box center [826, 290] width 20 height 20
type input "[DATE]"
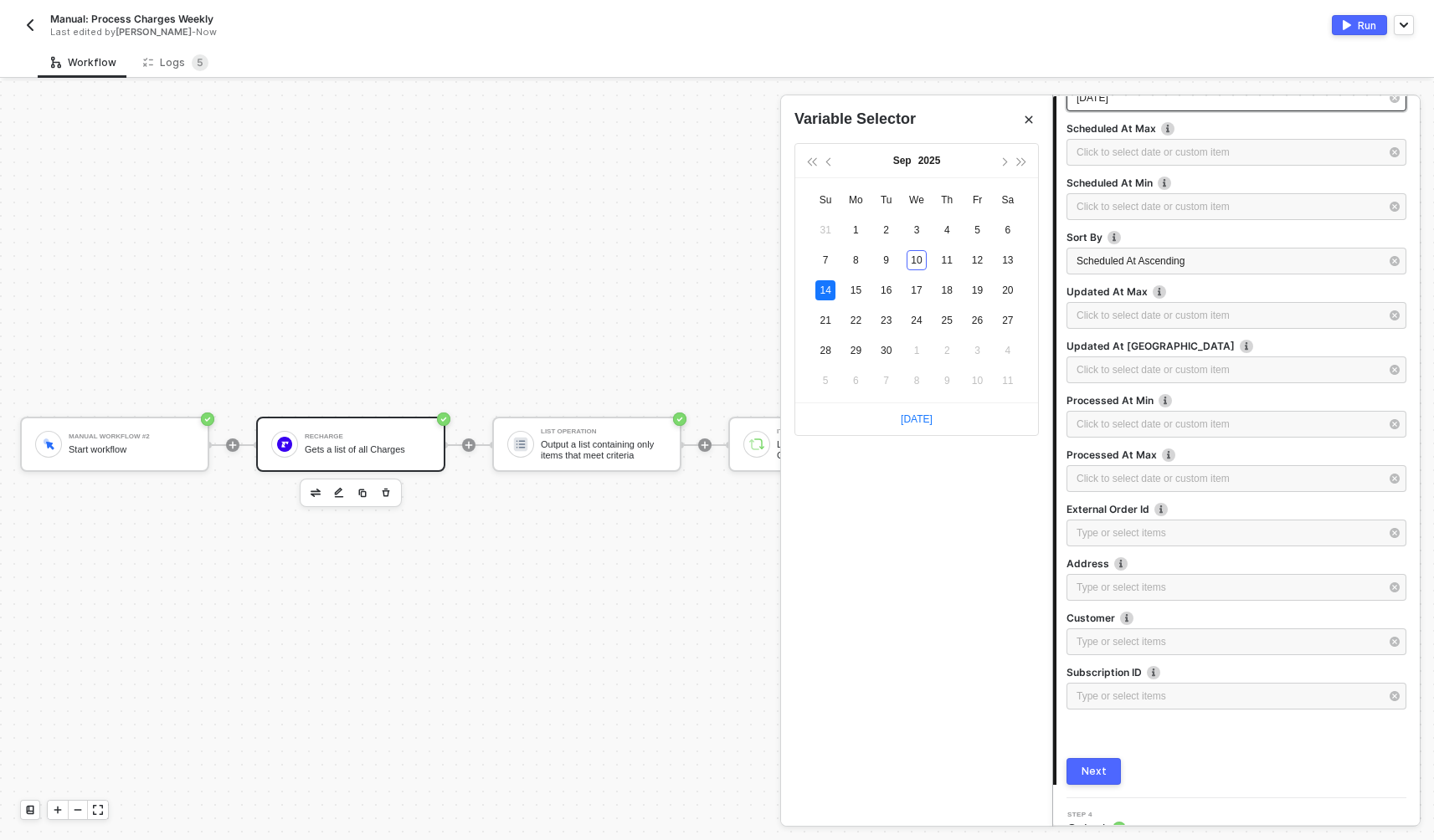
scroll to position [751, 0]
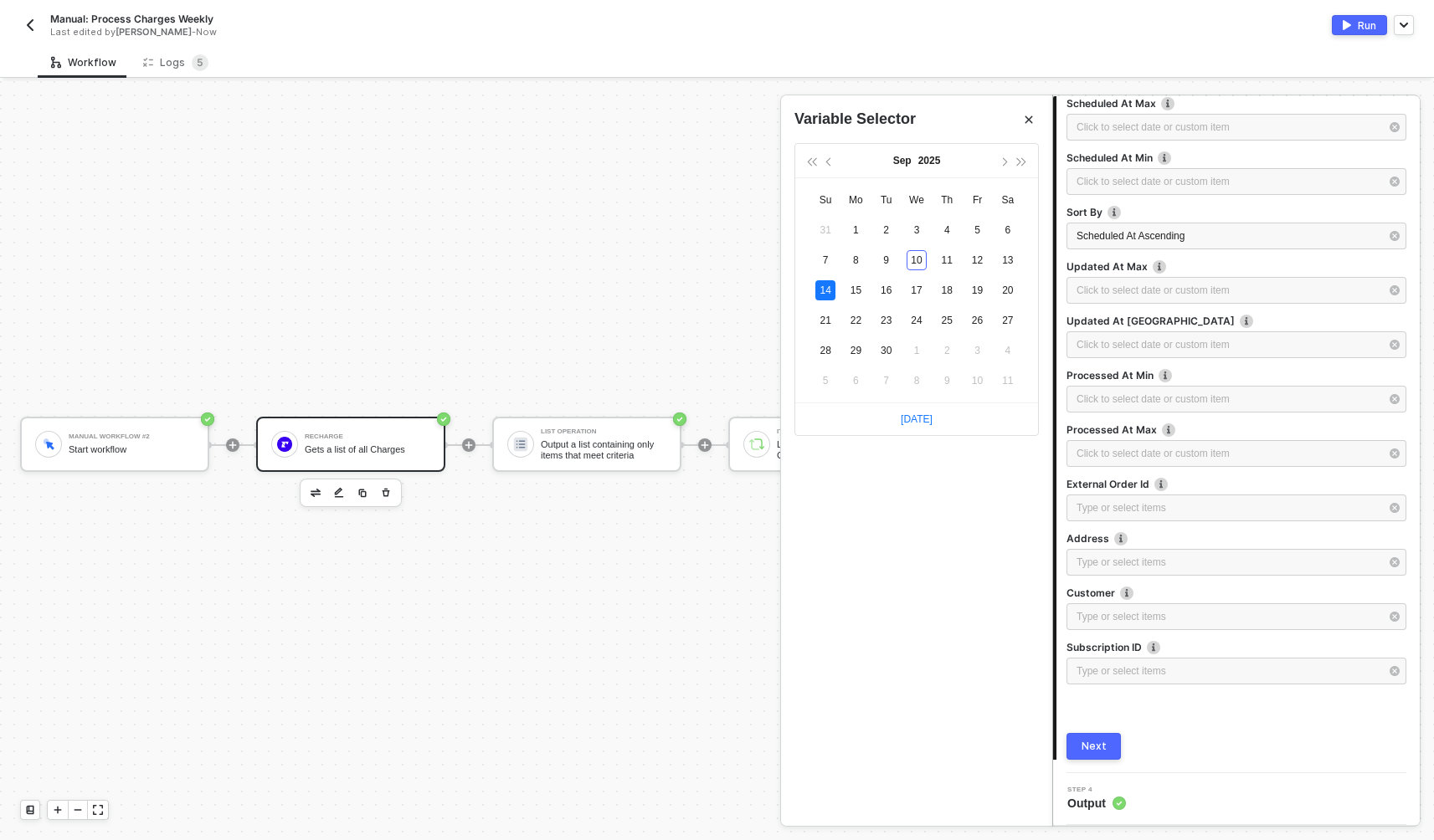
click at [1091, 762] on div "3 Step 3 Inputs Optional Parameters Charge Status ﻿ ﻿ Queued ﻿ Created At Max C…" at bounding box center [1236, 152] width 366 height 1243
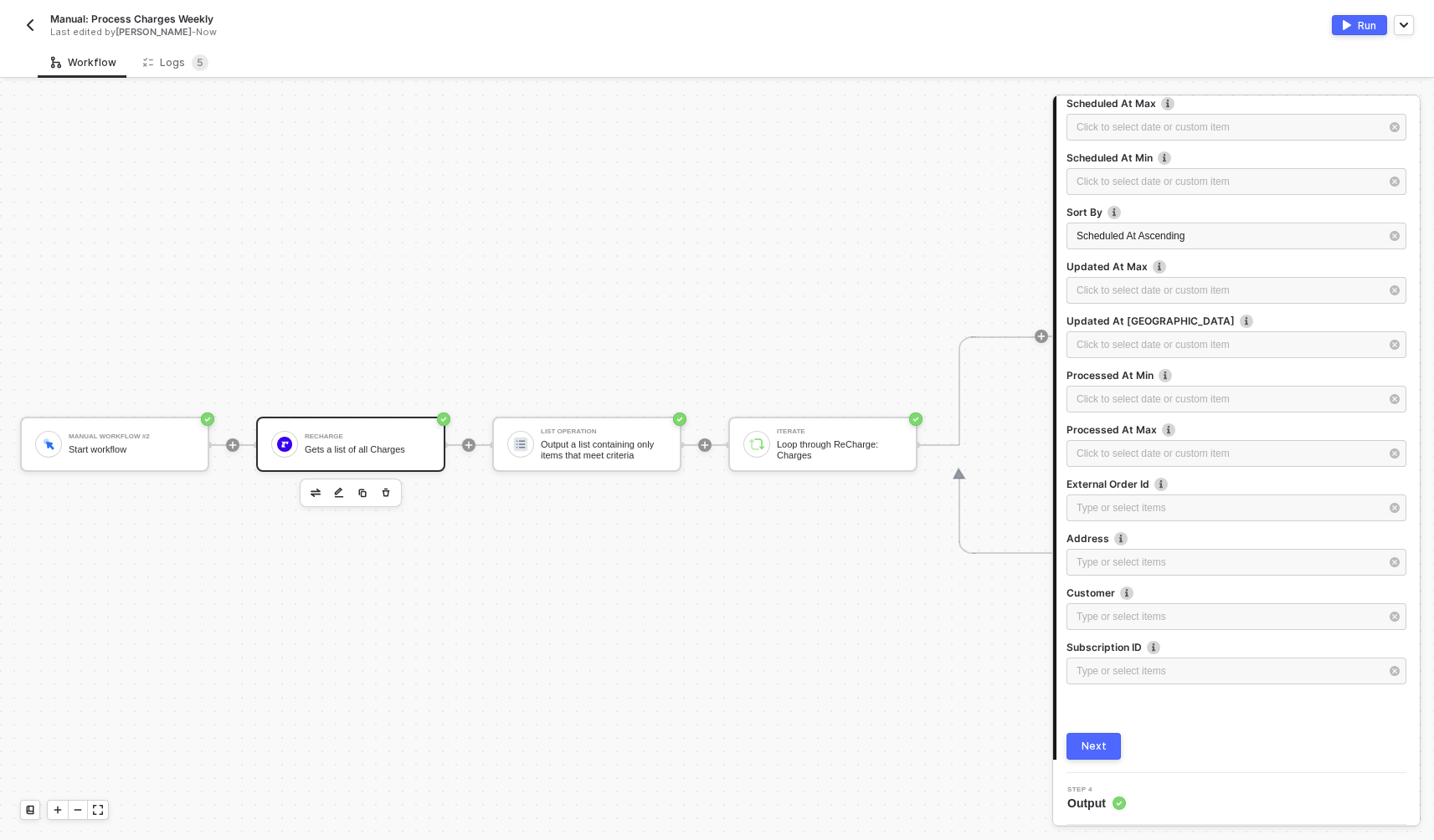
click at [1090, 752] on div "Next" at bounding box center [1094, 746] width 25 height 14
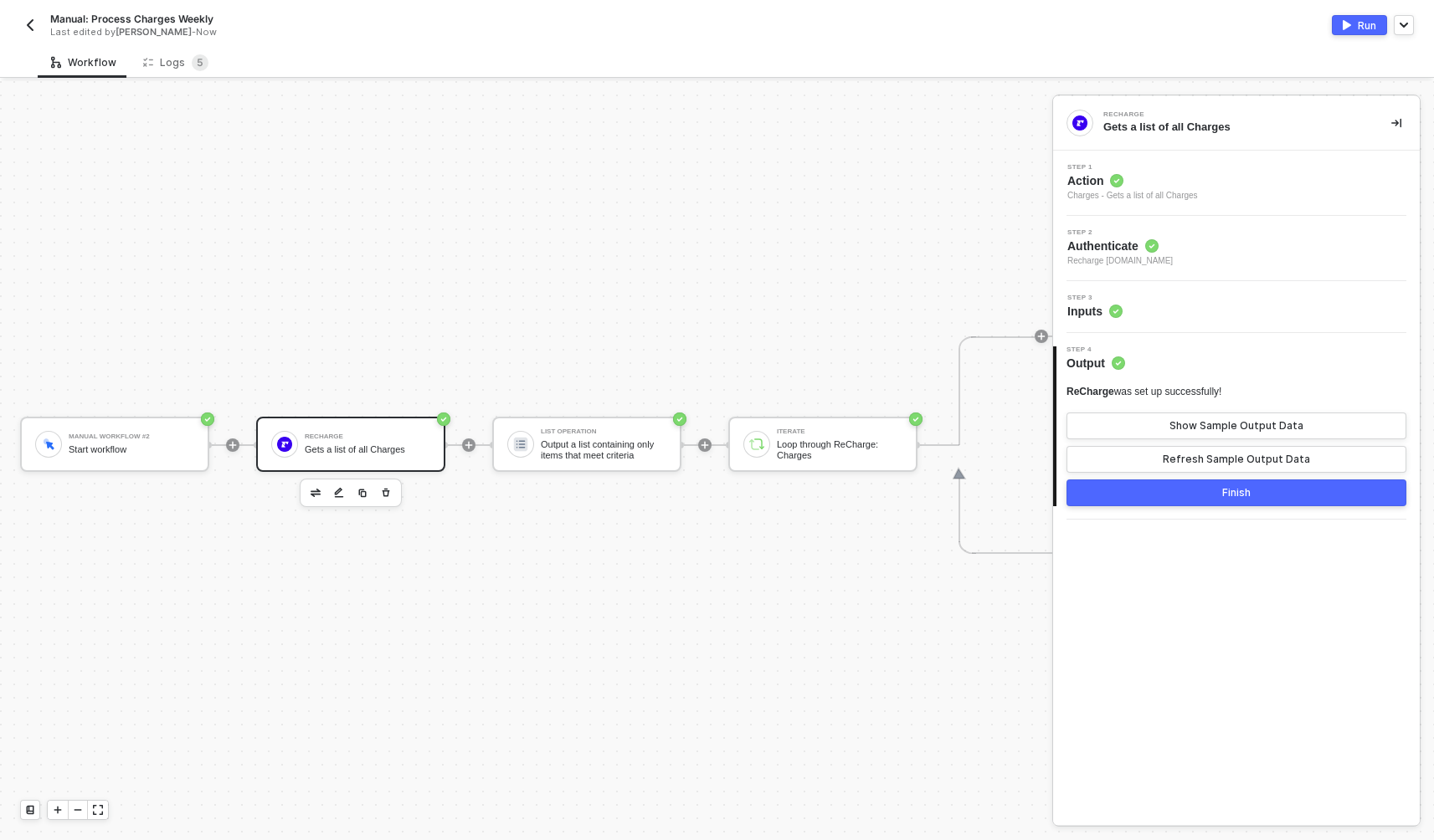
click at [1215, 484] on button "Finish" at bounding box center [1237, 493] width 340 height 26
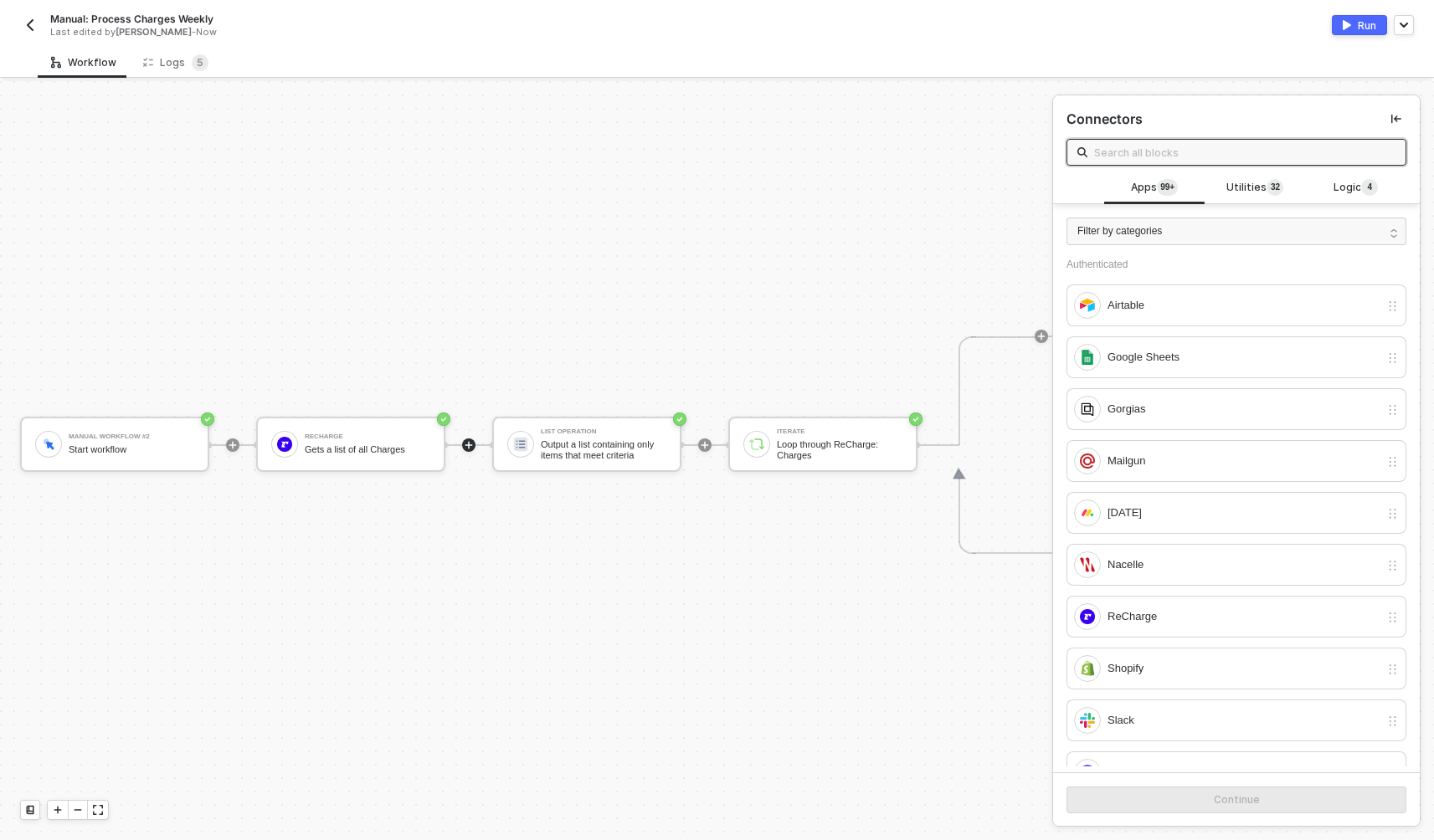
click at [1365, 21] on div "Run" at bounding box center [1367, 25] width 18 height 15
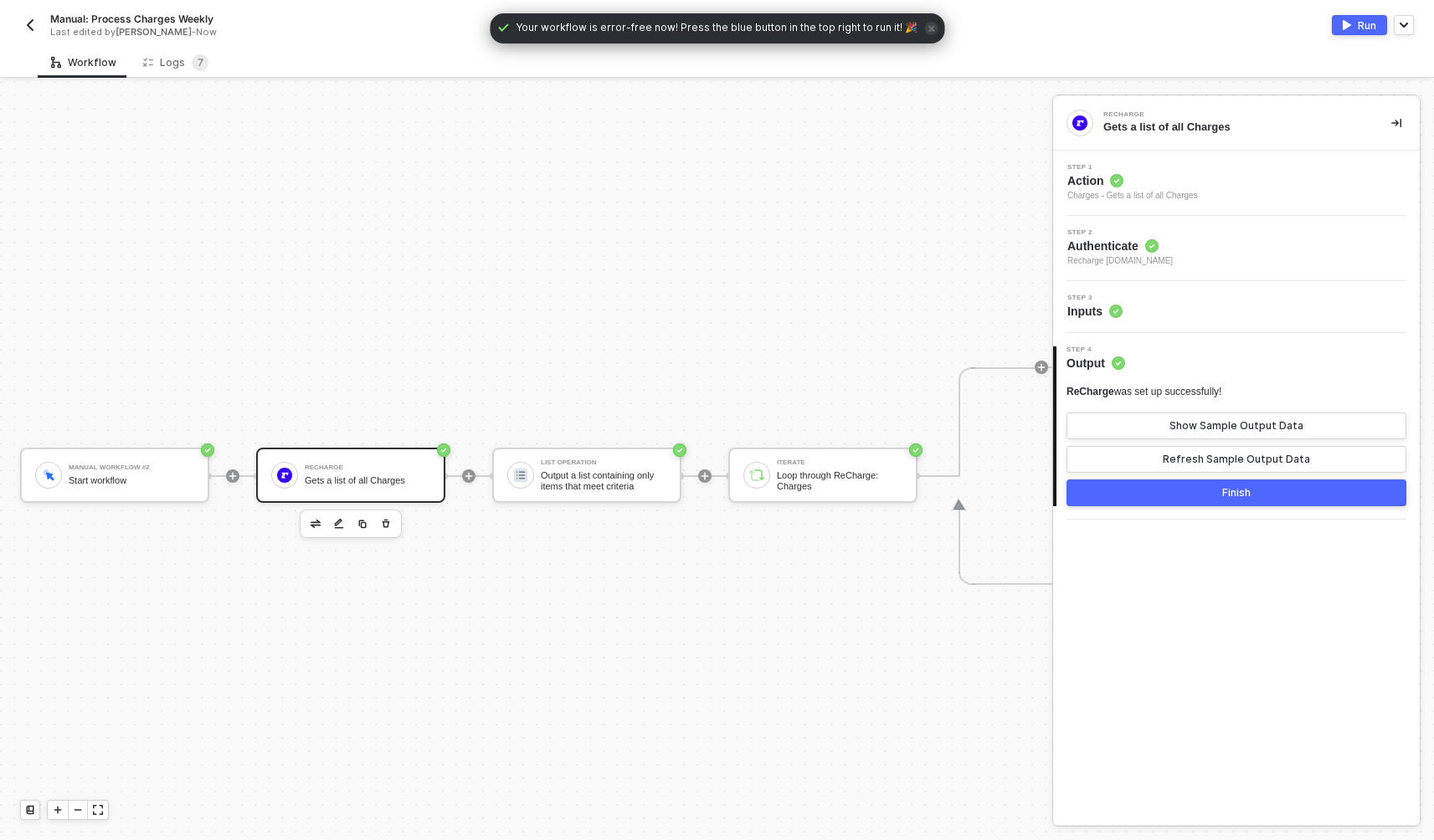
scroll to position [31, 0]
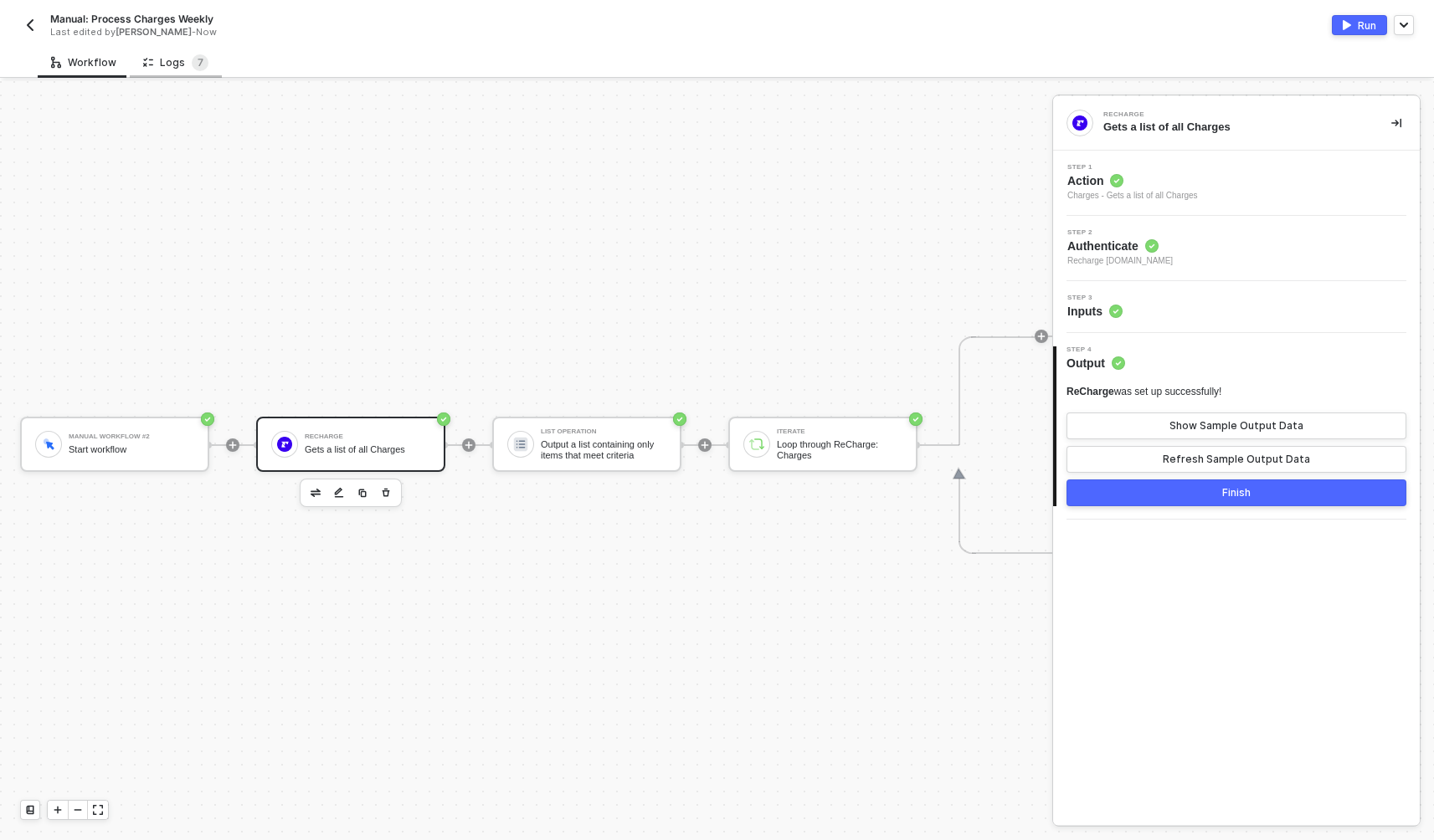
click at [174, 63] on div "Logs 7" at bounding box center [175, 63] width 65 height 16
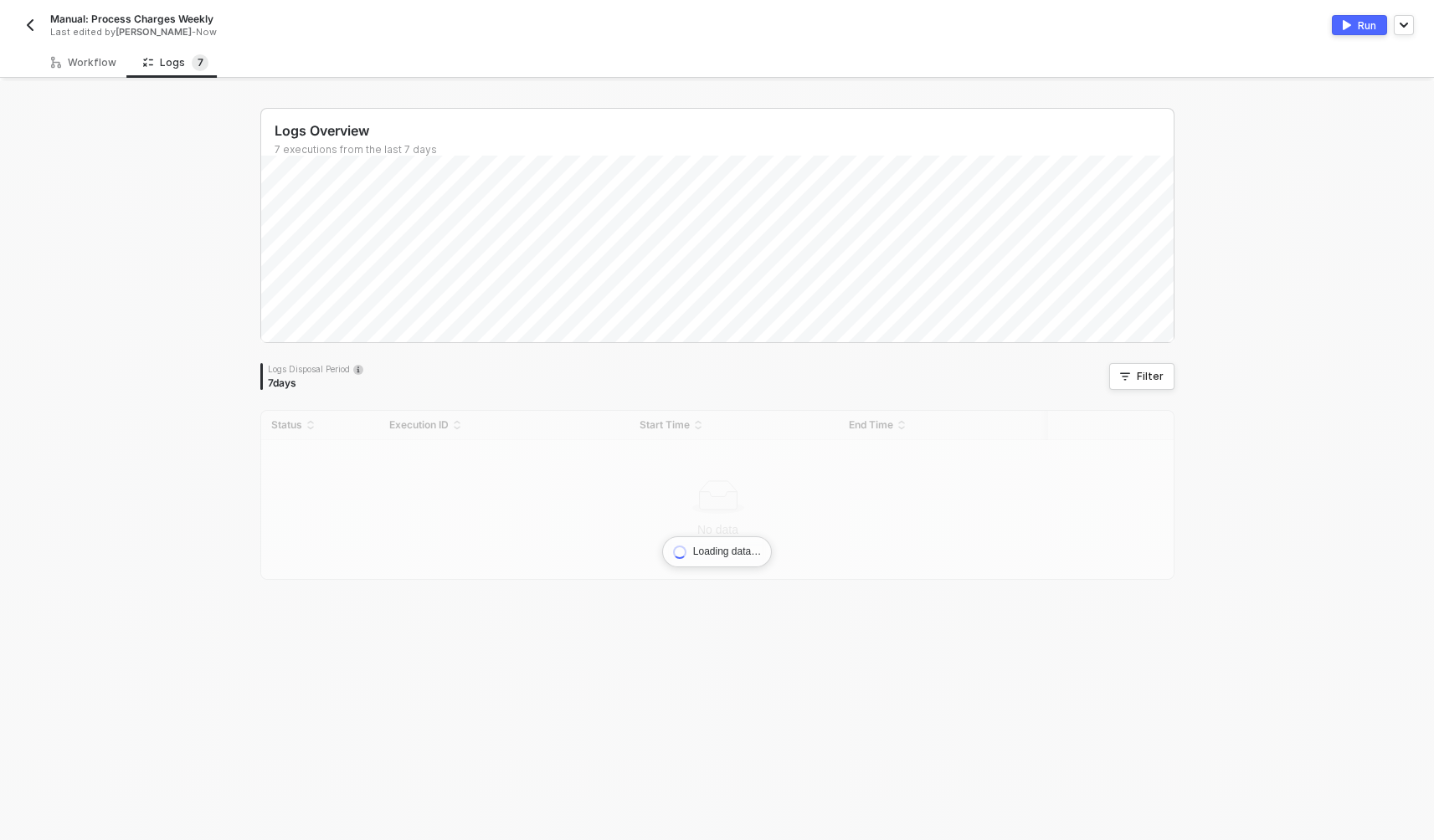
click at [358, 81] on div "Logs Overview 7 executions from the last 7 days Logs Disposal Period 7 days Fil…" at bounding box center [717, 460] width 955 height 759
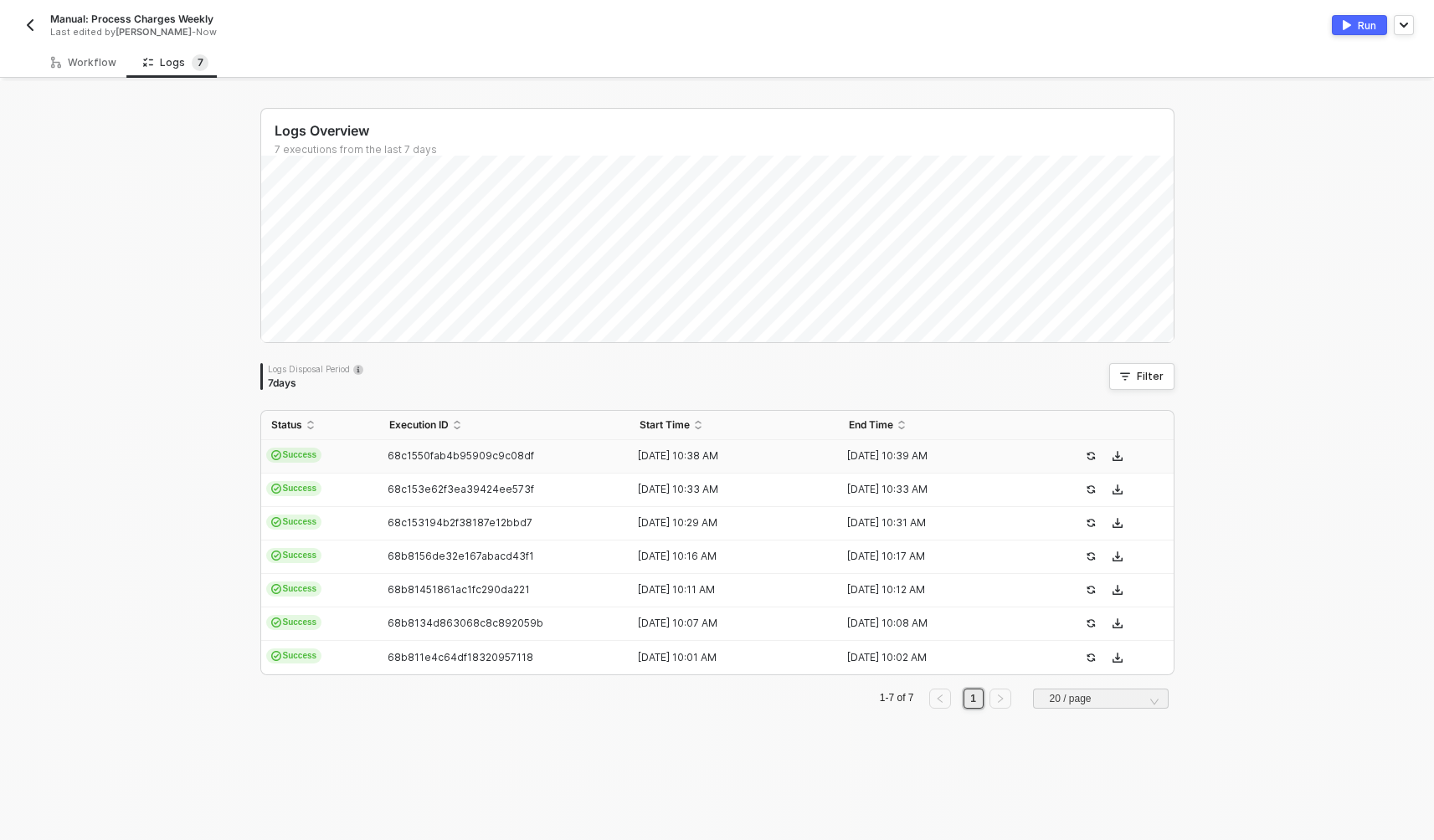
click at [360, 456] on td "Success" at bounding box center [320, 456] width 118 height 34
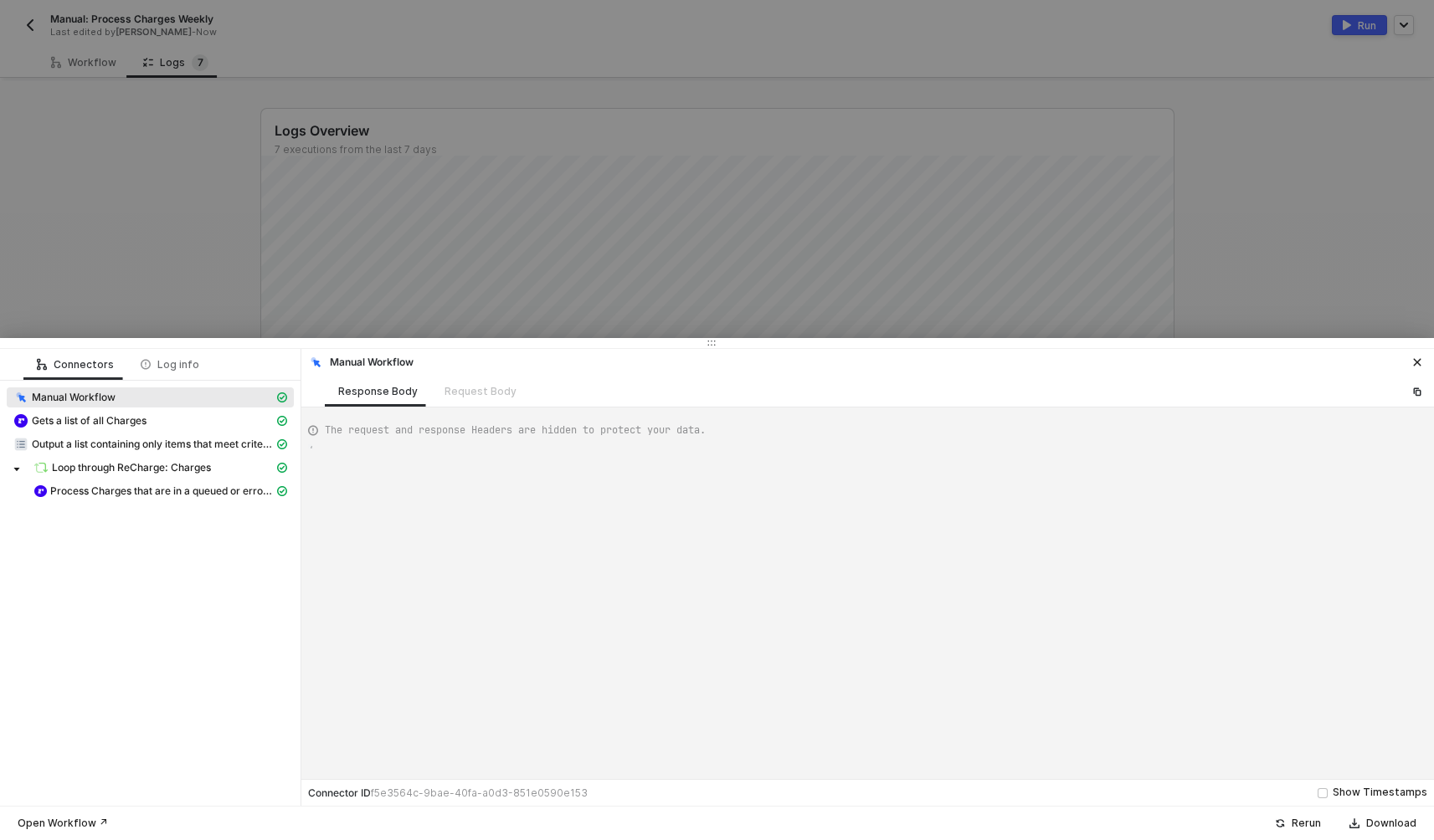
type textarea "{ "json": {}, "id": "3db95434-705b-405b-a0ec-52a573431322" }"
click at [101, 491] on span "Process Charges that are in a queued or error status" at bounding box center [162, 491] width 224 height 14
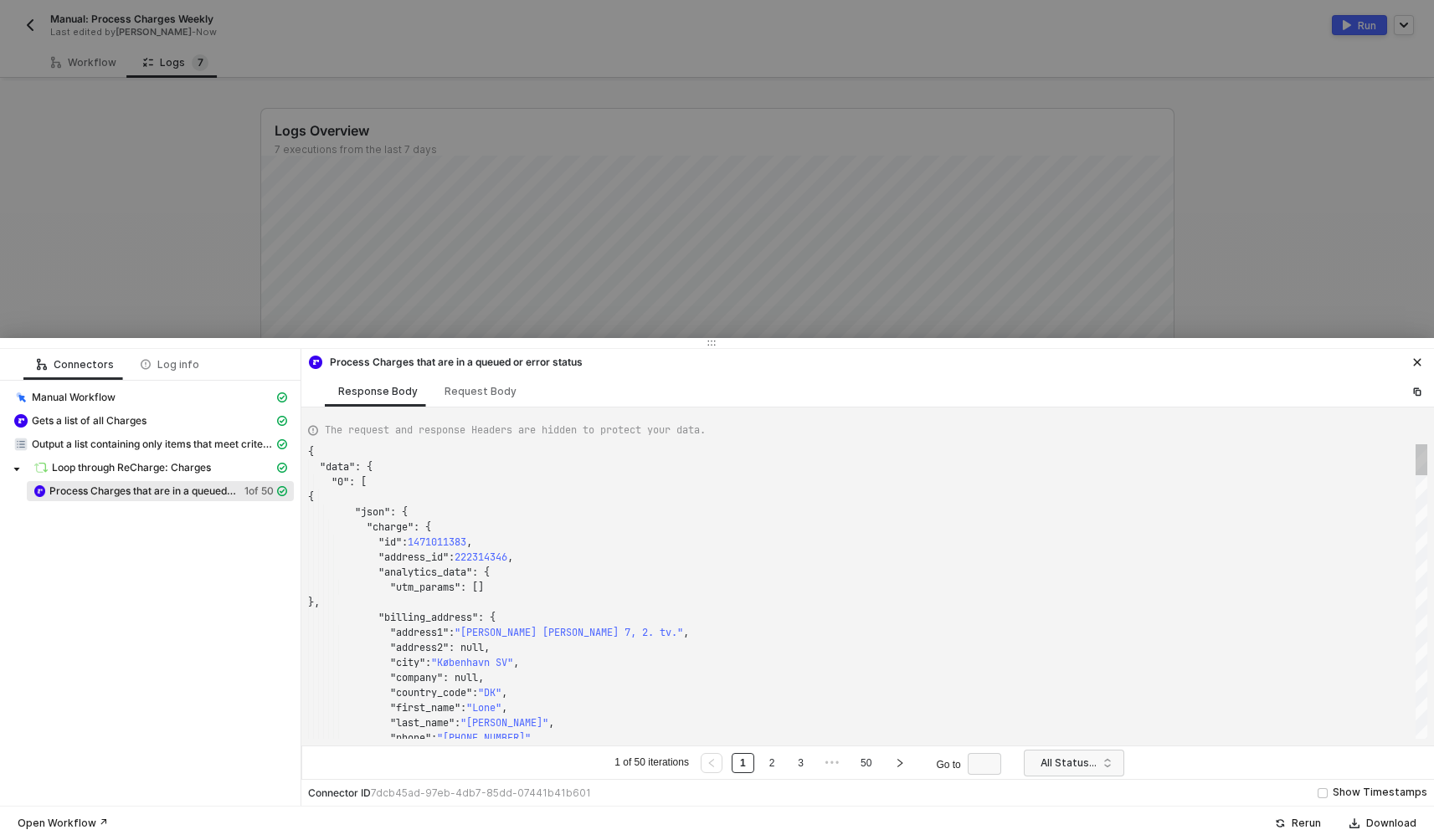
scroll to position [151, 0]
click at [1420, 363] on icon "icon-close" at bounding box center [1417, 362] width 10 height 10
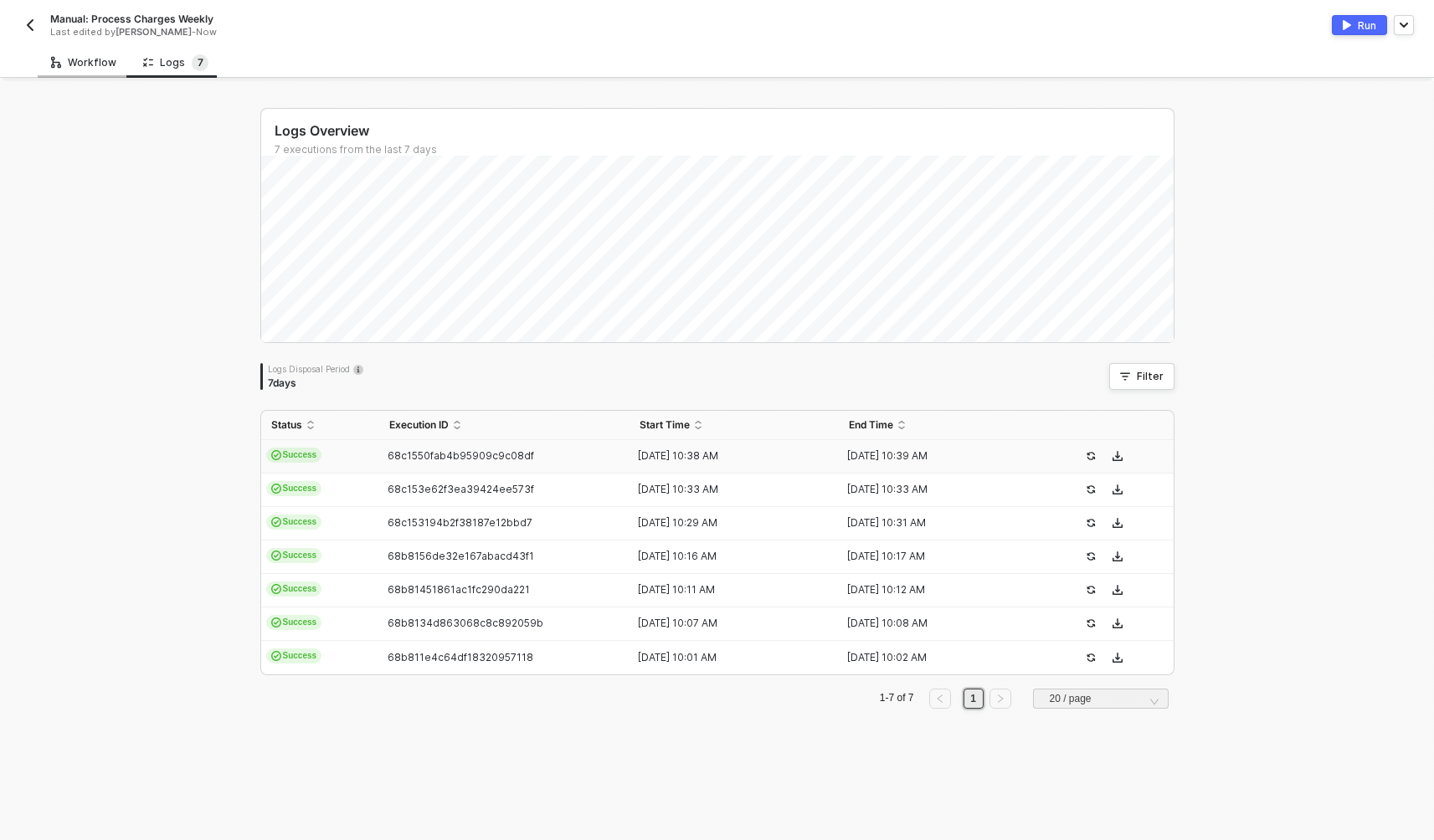
click at [80, 55] on div "Workflow" at bounding box center [83, 63] width 92 height 31
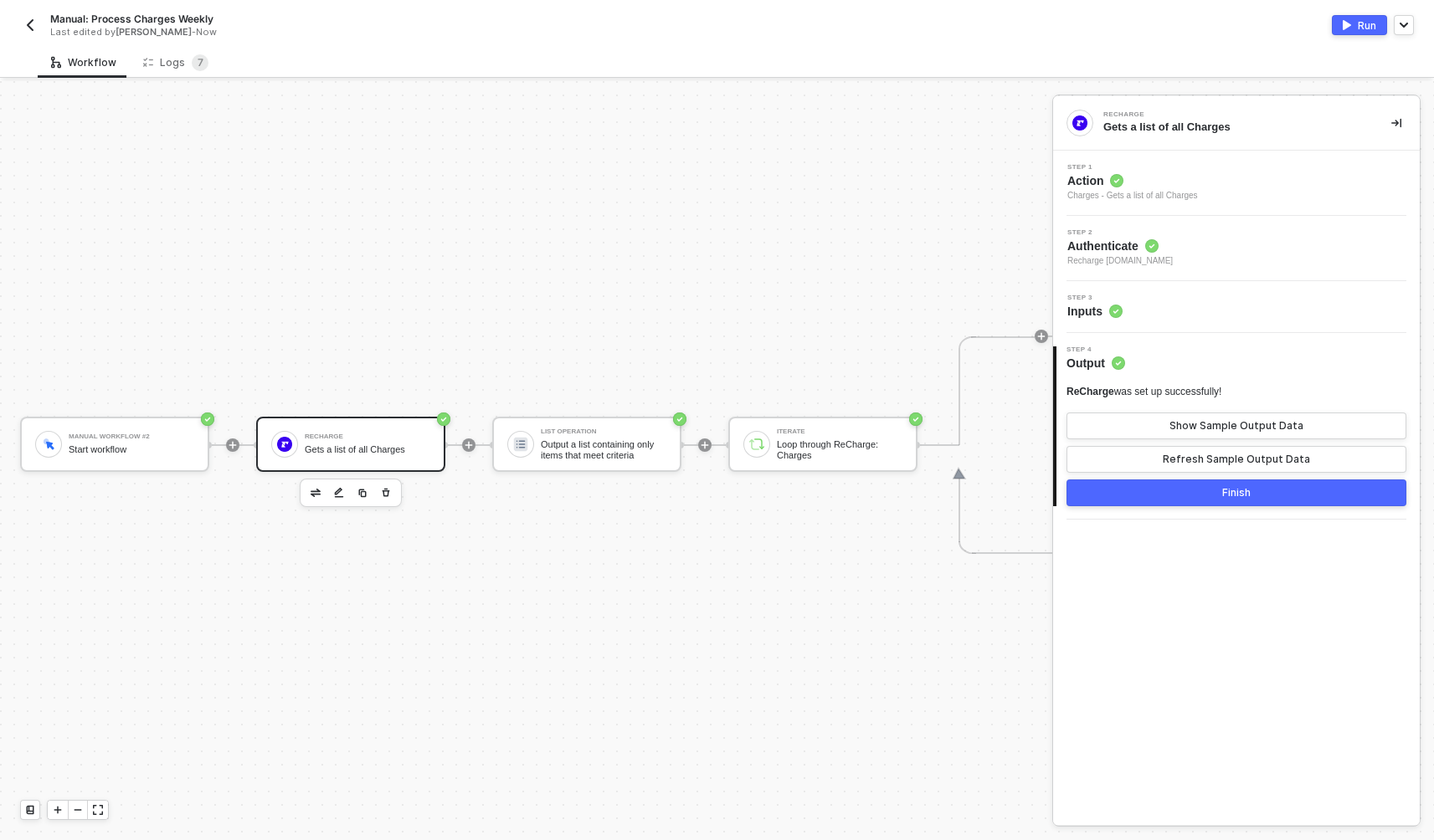
click at [1174, 311] on div "Step 3 Inputs" at bounding box center [1238, 307] width 363 height 25
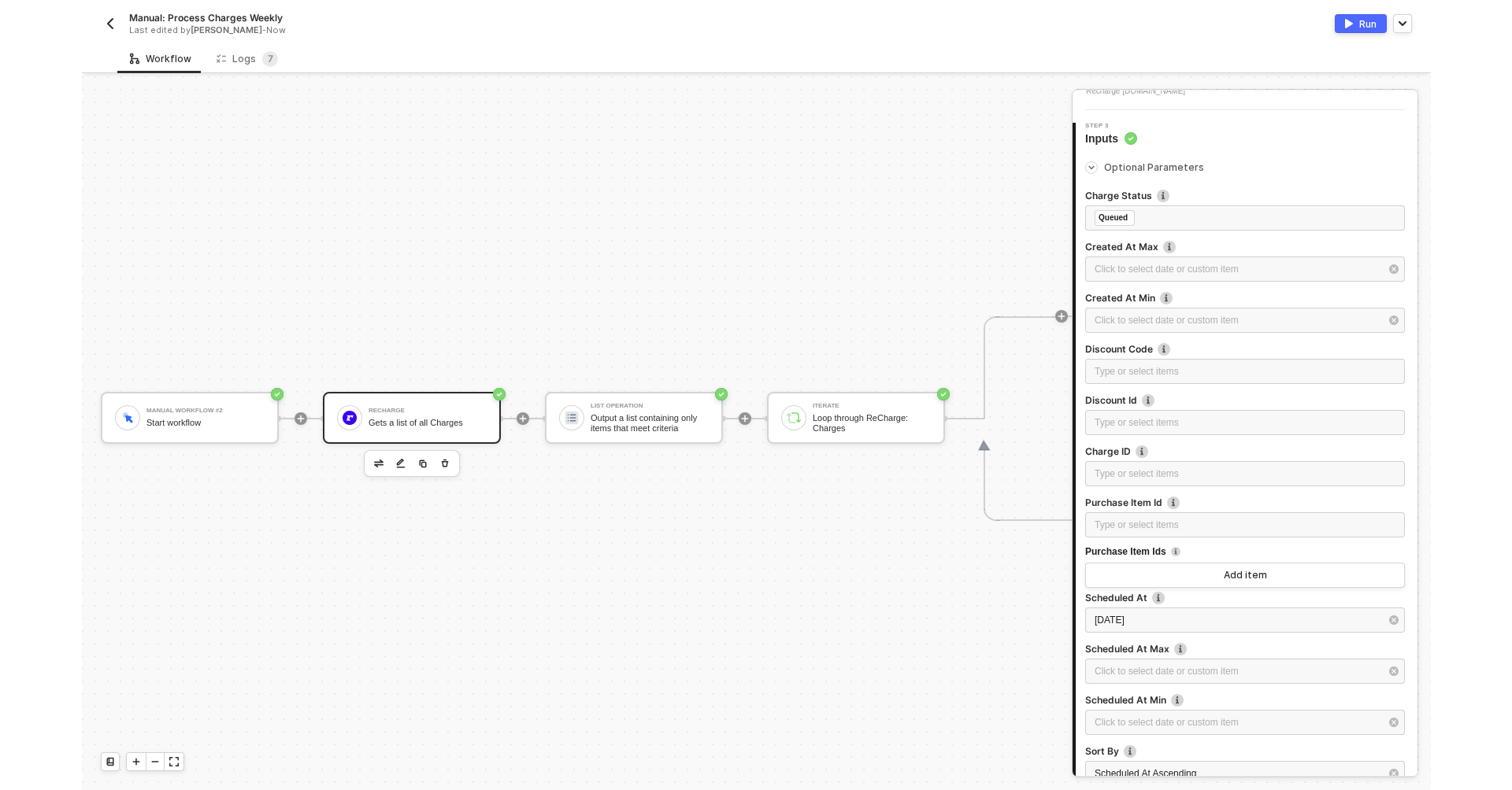
scroll to position [292, 0]
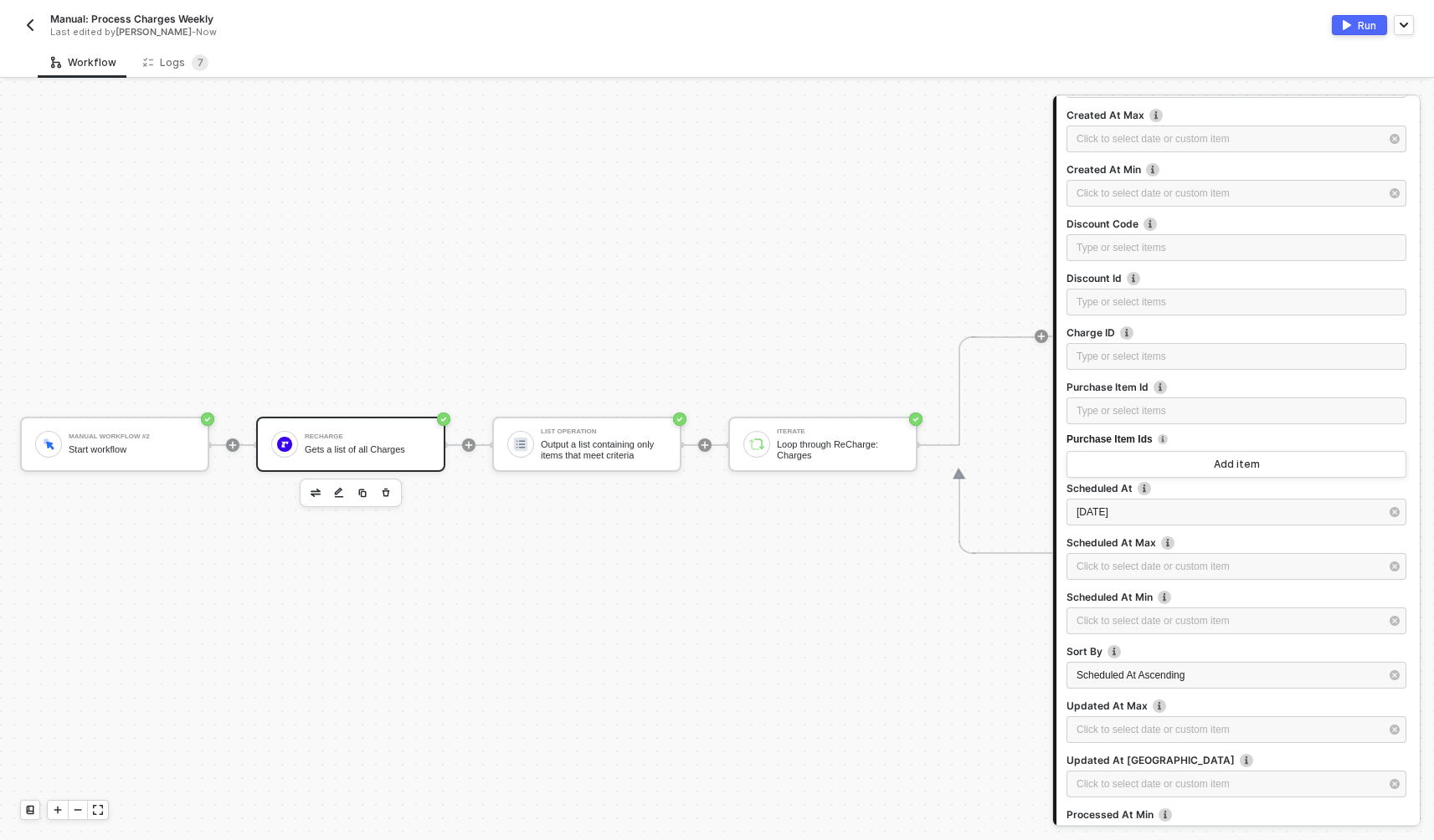
click at [1364, 25] on div "Run" at bounding box center [1367, 25] width 18 height 15
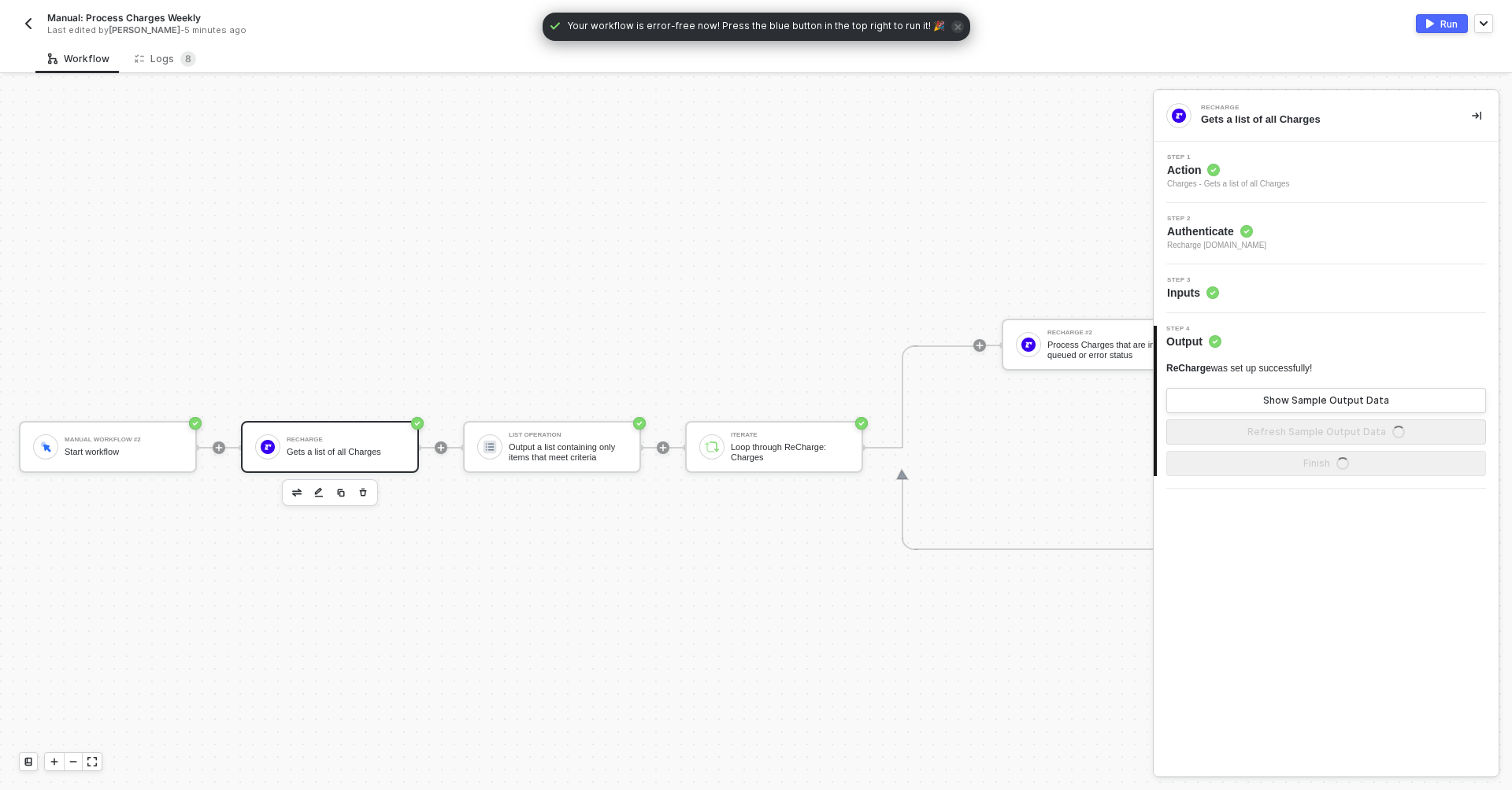
scroll to position [29, 0]
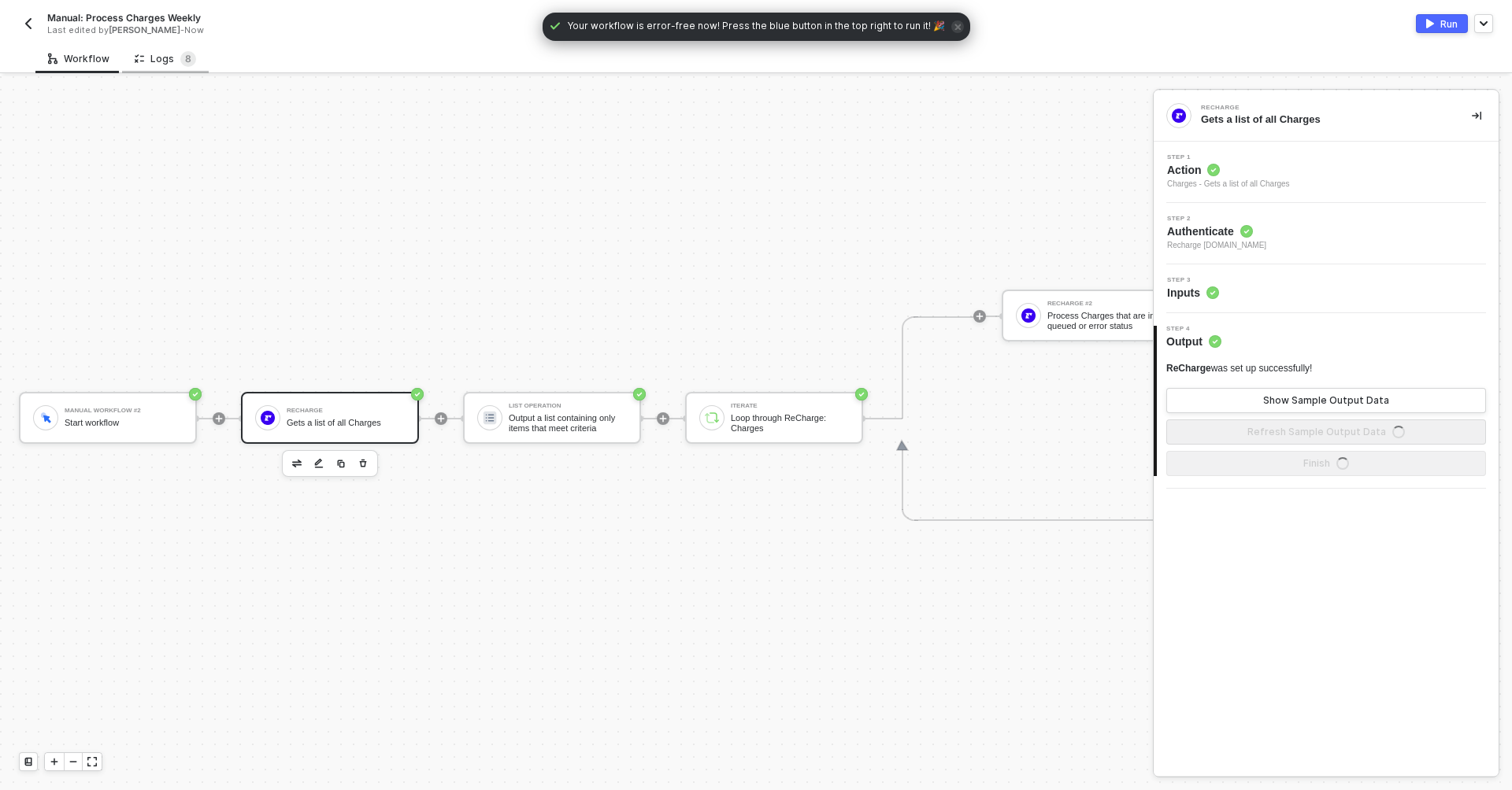
click at [150, 62] on div "Logs 8" at bounding box center [165, 59] width 62 height 15
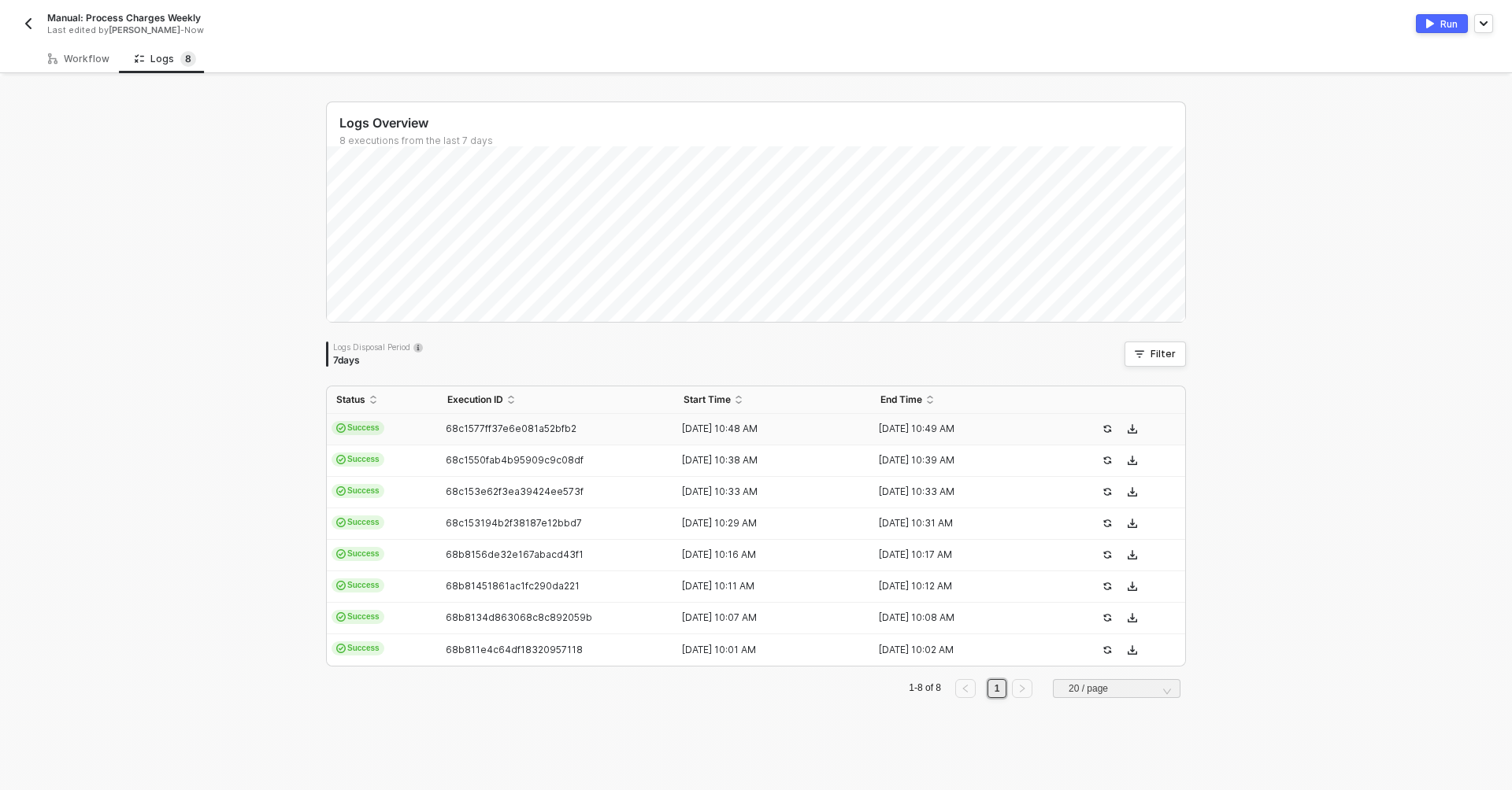
click at [428, 431] on td "Success" at bounding box center [382, 429] width 111 height 32
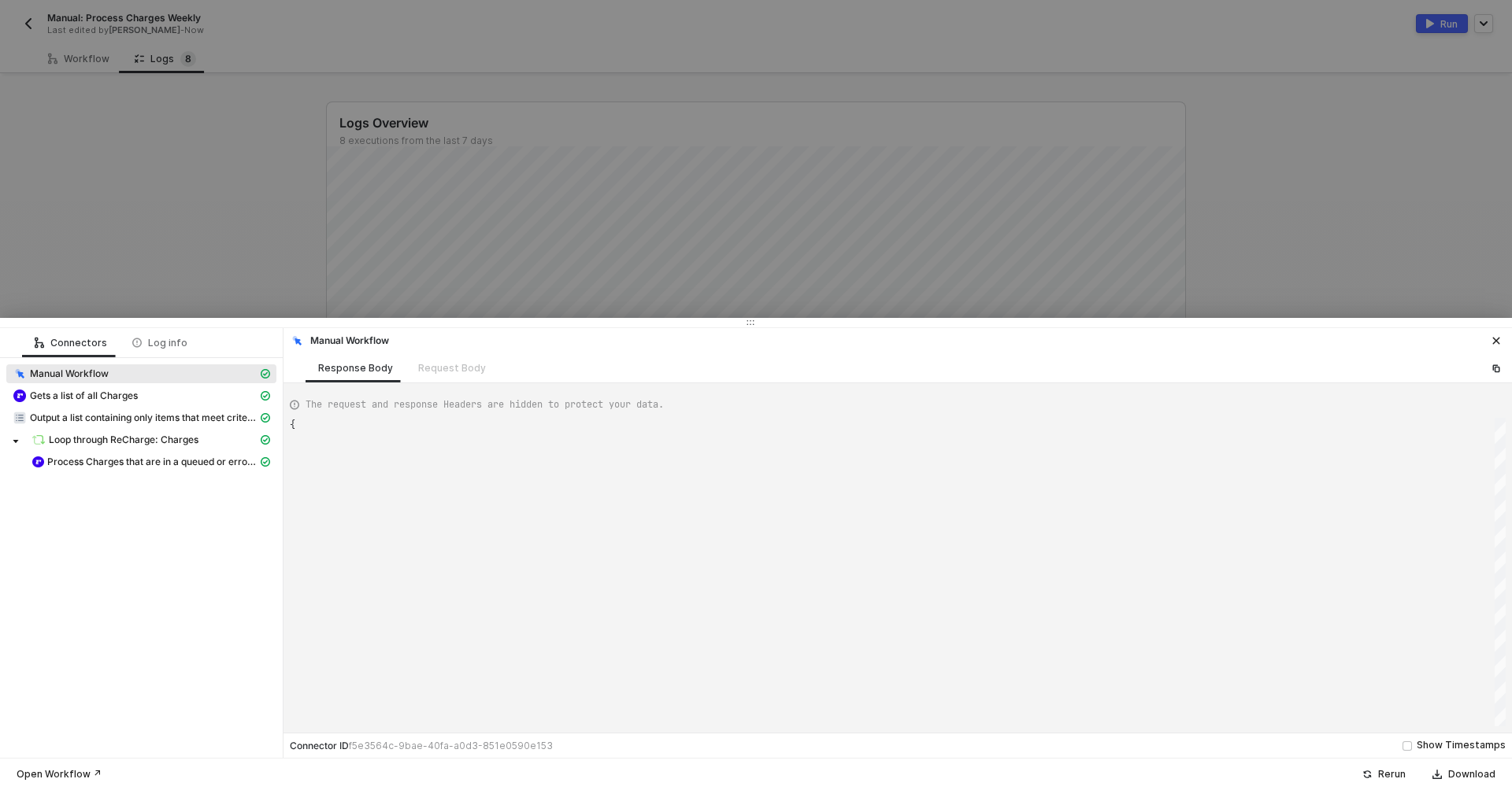
type textarea "{ "json": {}, "id": "1c2ab92c-e7b1-42e1-91b3-8df08081174a" }"
click at [127, 466] on span "Process Charges that are in a queued or error status" at bounding box center [152, 462] width 210 height 13
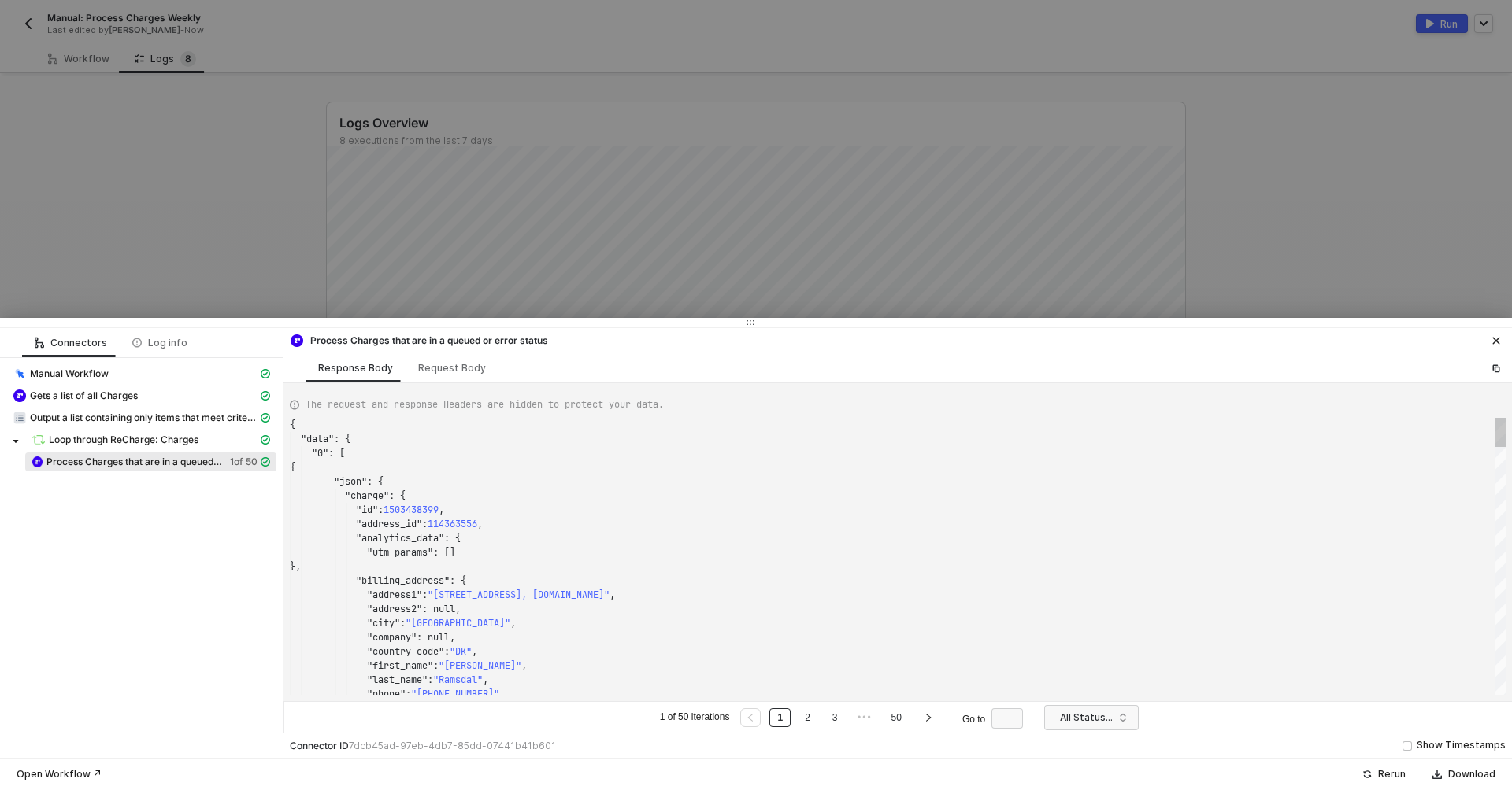
scroll to position [142, 0]
click at [1495, 340] on icon "icon-close" at bounding box center [1497, 341] width 7 height 7
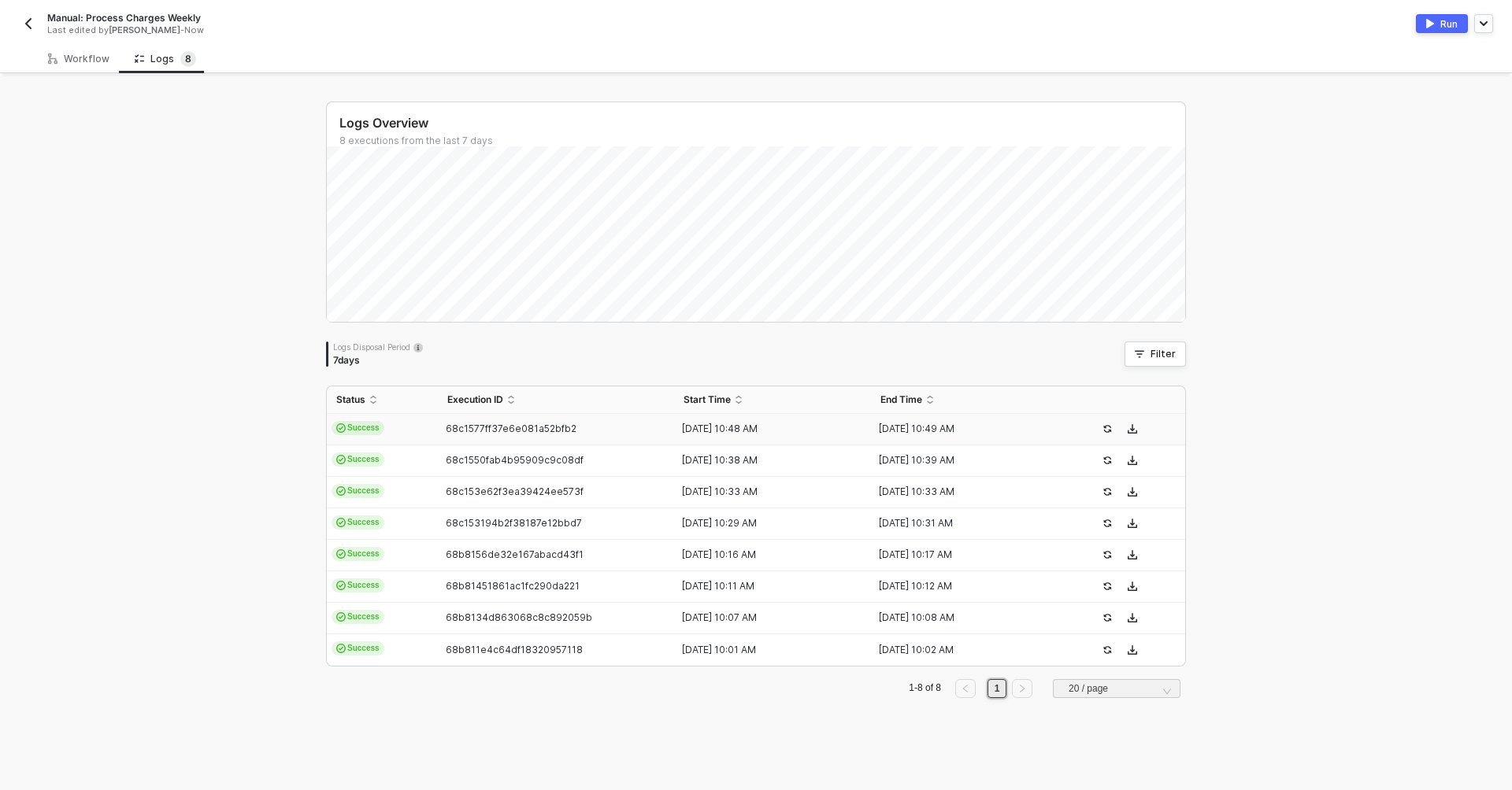
click at [1452, 26] on div "Run" at bounding box center [1449, 24] width 17 height 14
click at [97, 55] on div "Workflow" at bounding box center [79, 59] width 62 height 13
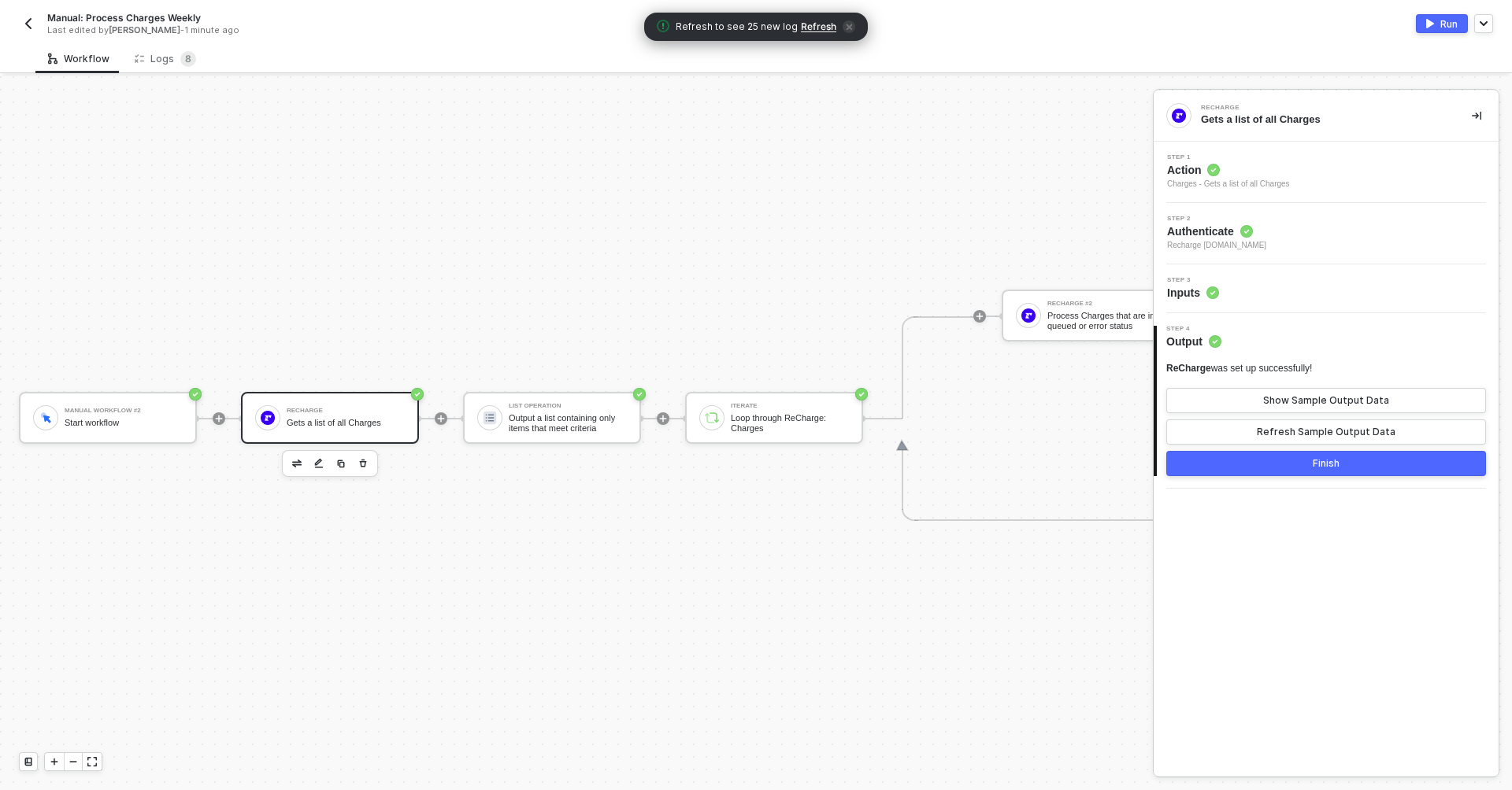
click at [1249, 296] on div "Step 3 Inputs" at bounding box center [1327, 289] width 341 height 24
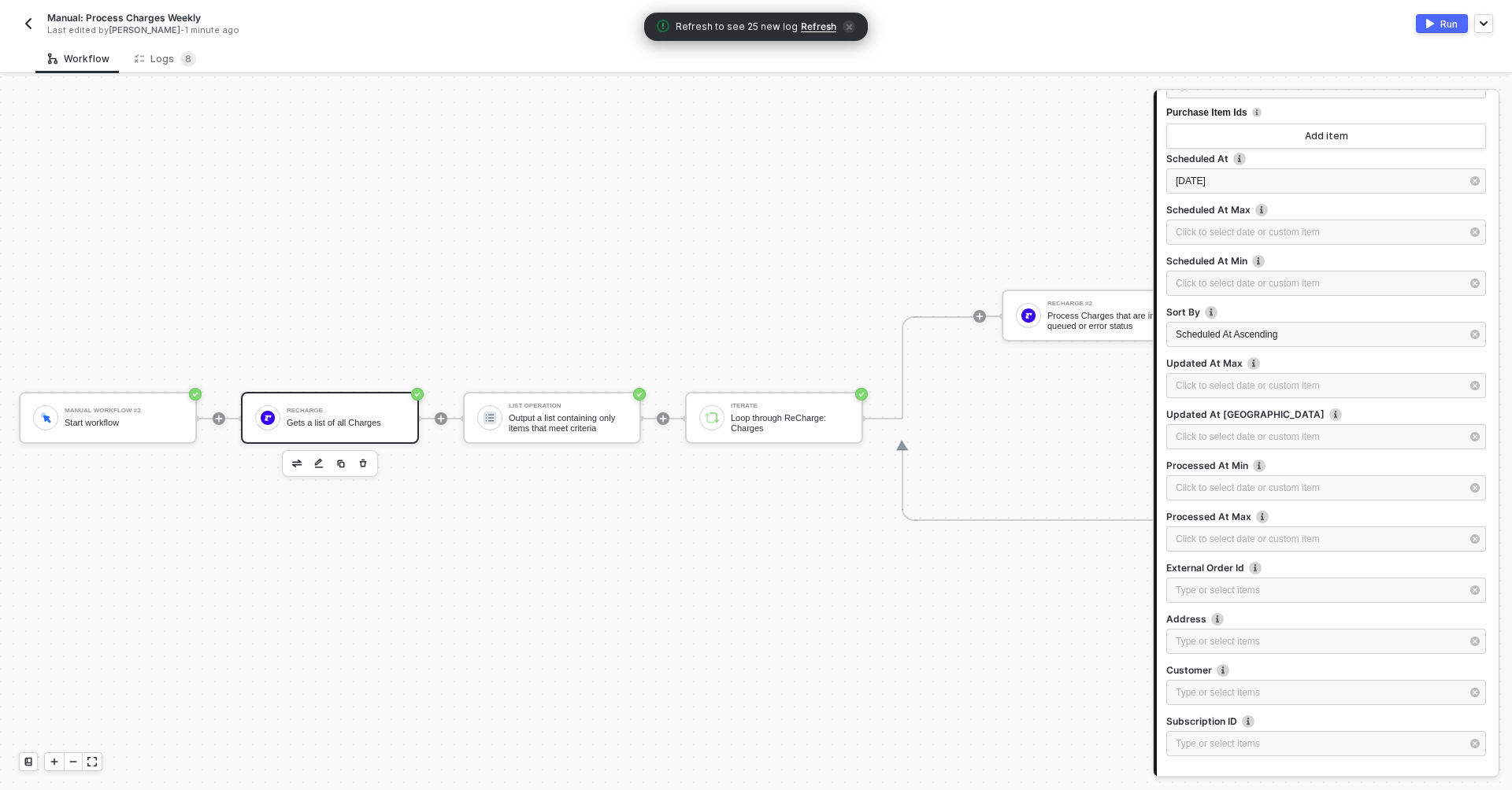
scroll to position [582, 0]
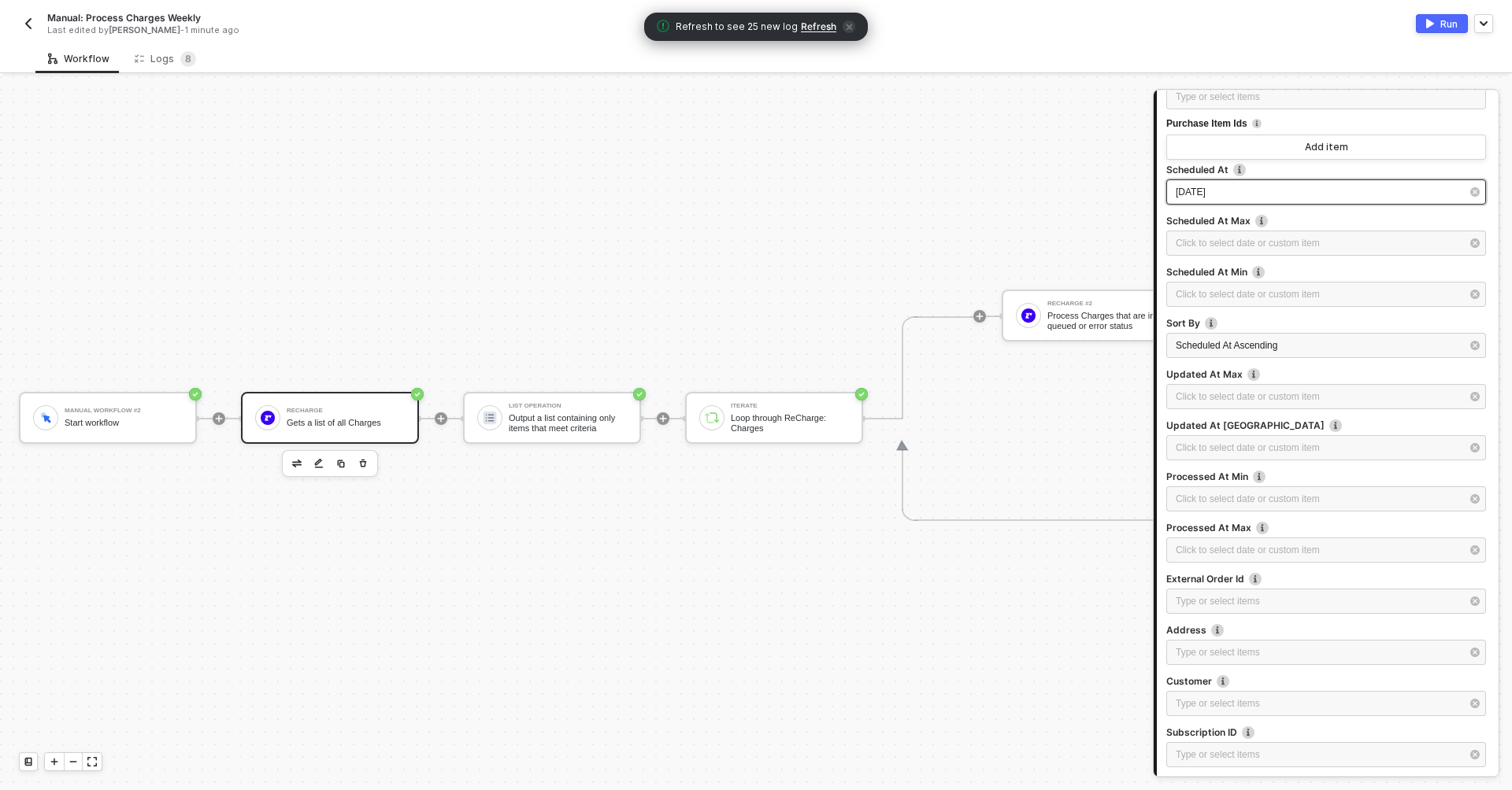
click at [1241, 185] on div "[DATE]" at bounding box center [1317, 192] width 285 height 15
click at [967, 277] on div "15" at bounding box center [967, 273] width 19 height 19
type input "[DATE]"
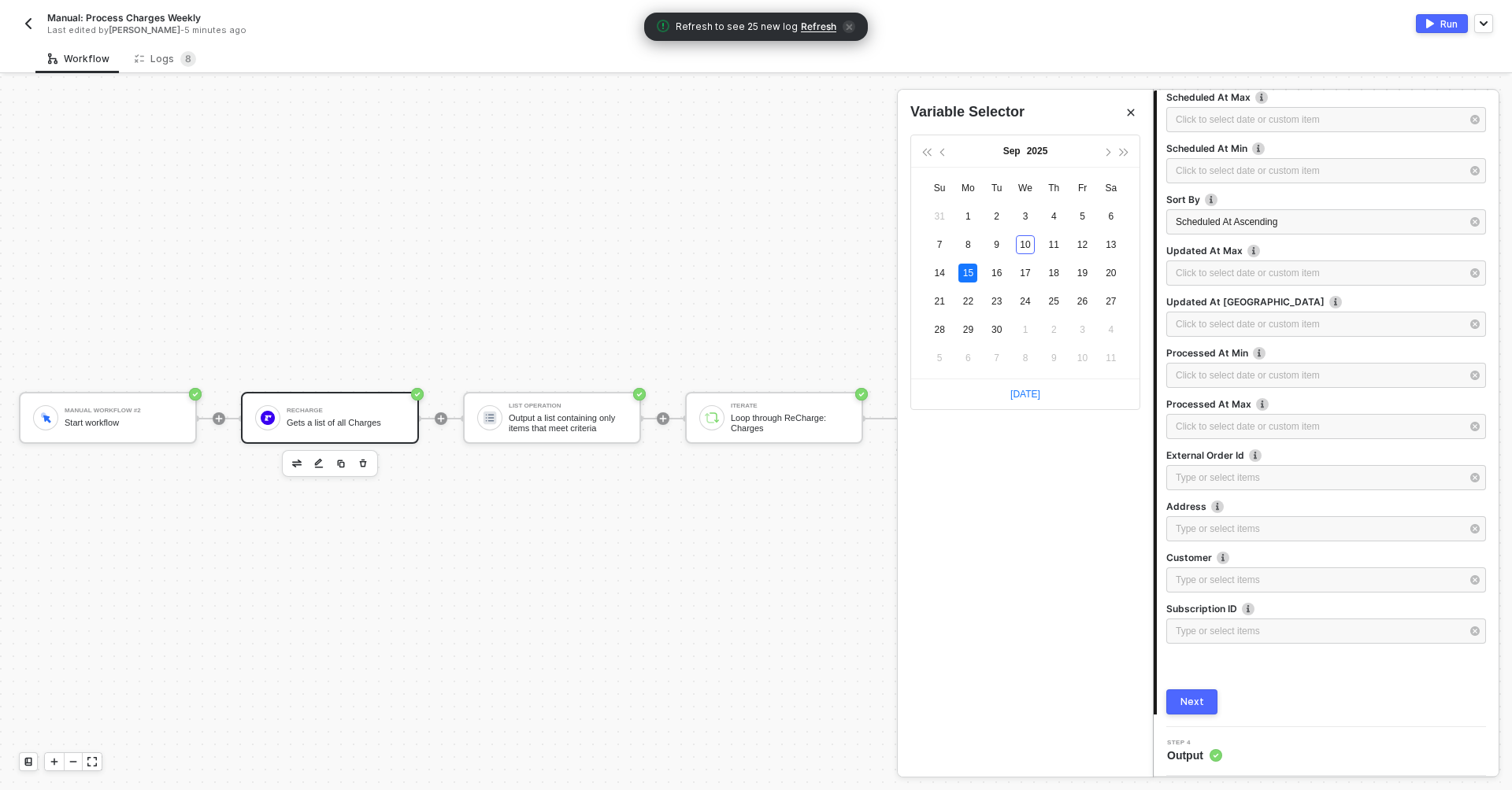
click at [1197, 702] on div "Next" at bounding box center [1192, 702] width 24 height 13
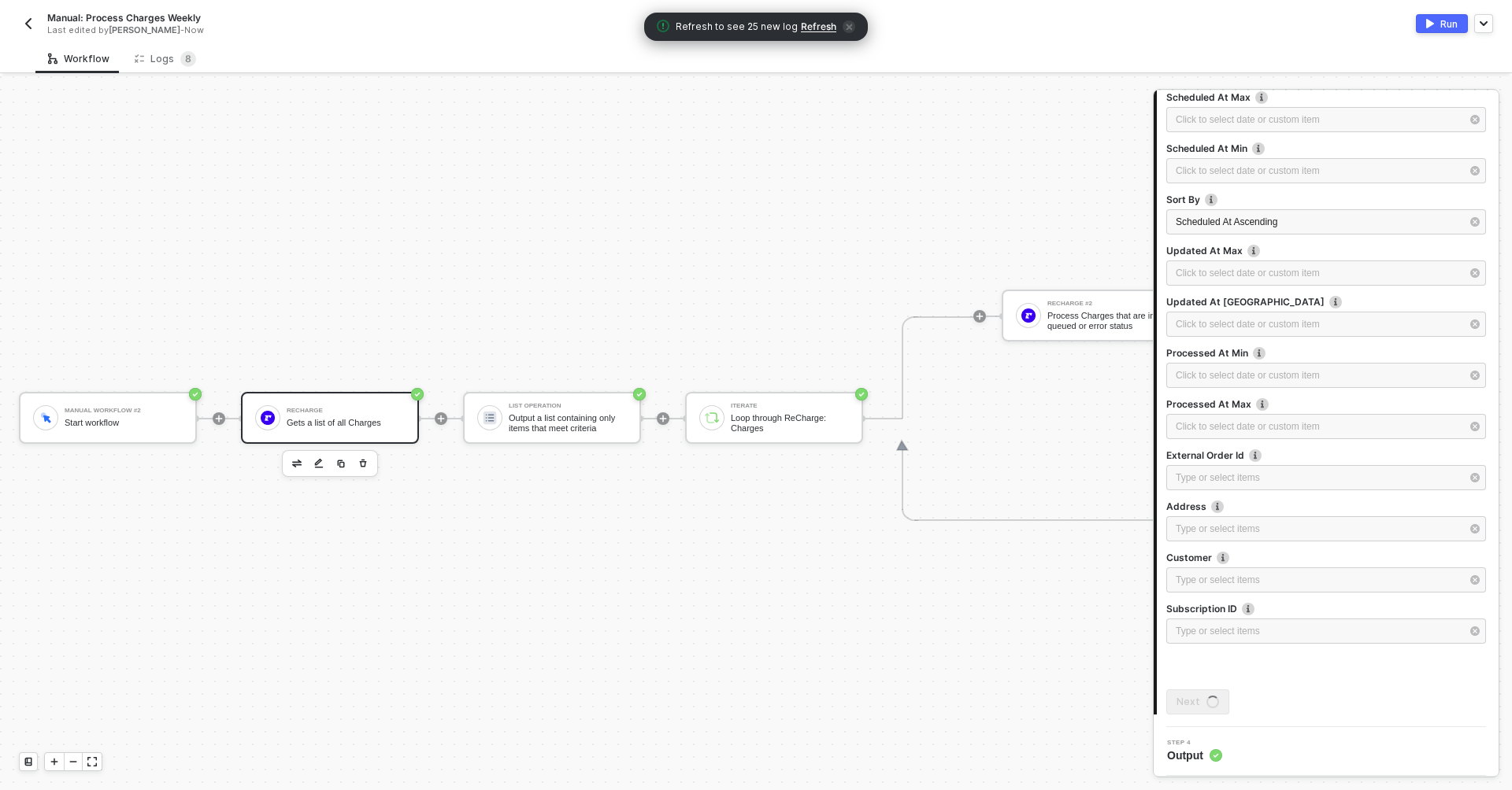
scroll to position [0, 0]
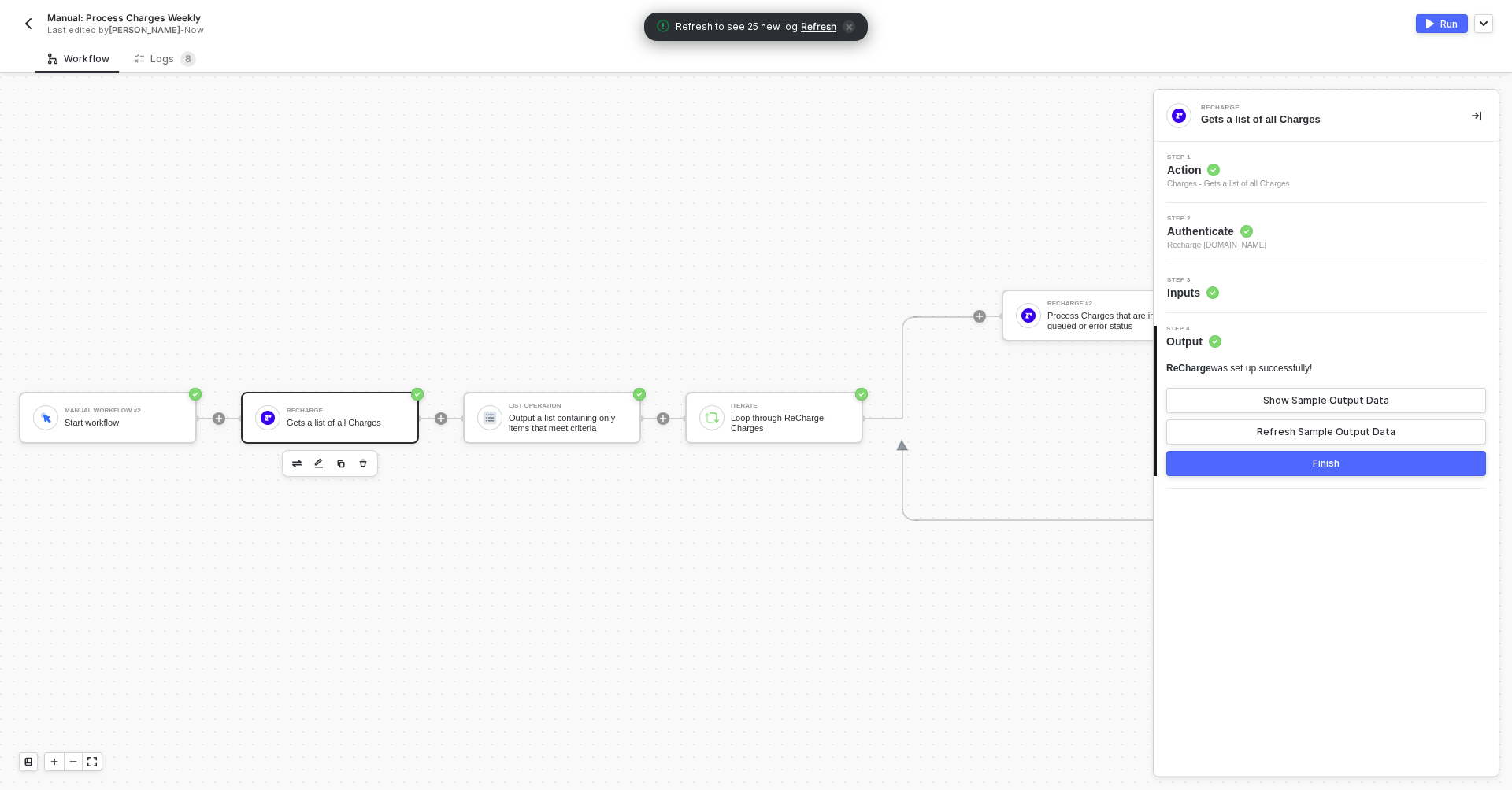
click at [1314, 463] on div "Finish" at bounding box center [1326, 463] width 27 height 13
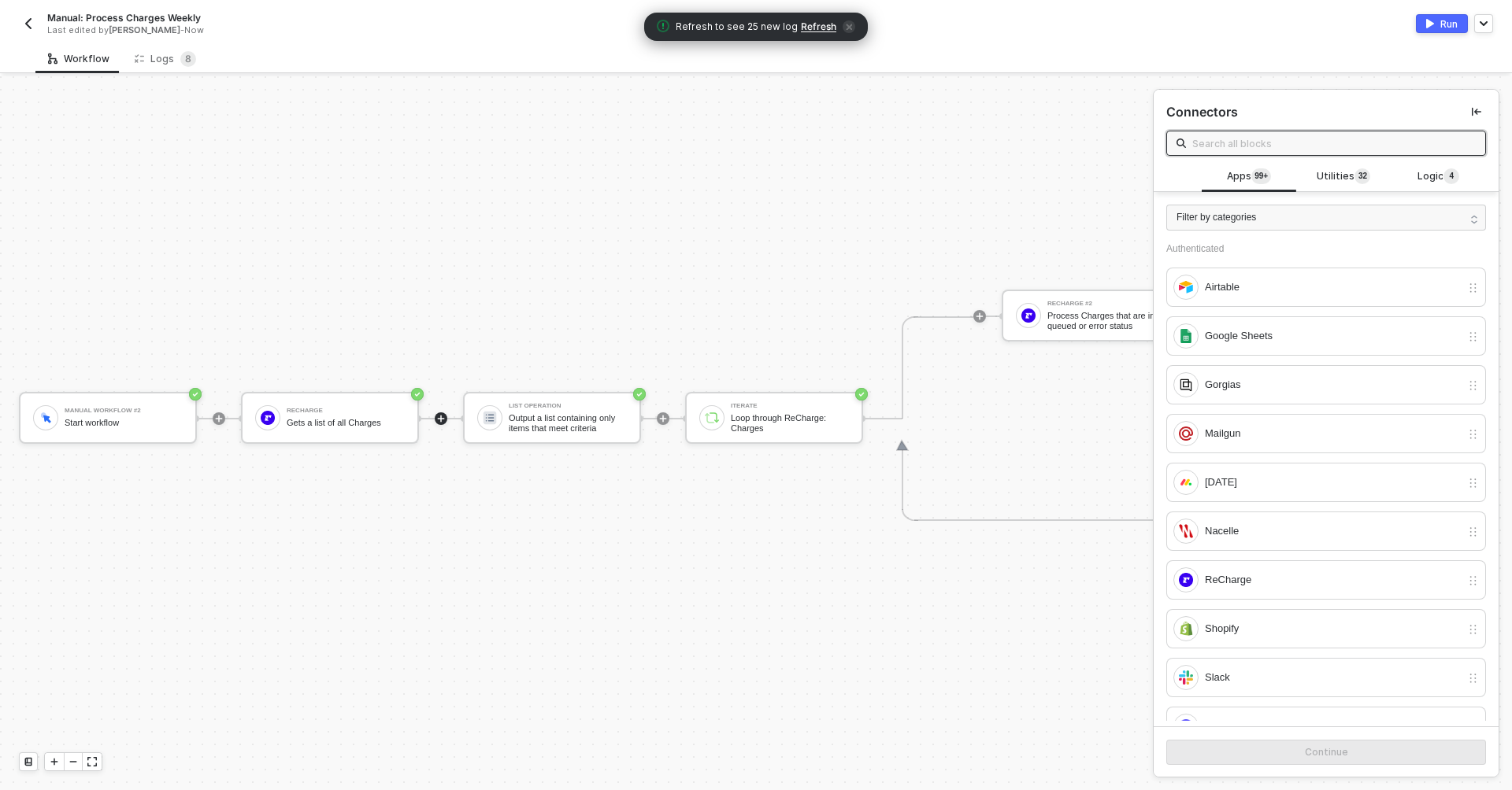
click at [1440, 20] on div "Run" at bounding box center [1449, 24] width 17 height 14
